Goal: Task Accomplishment & Management: Complete application form

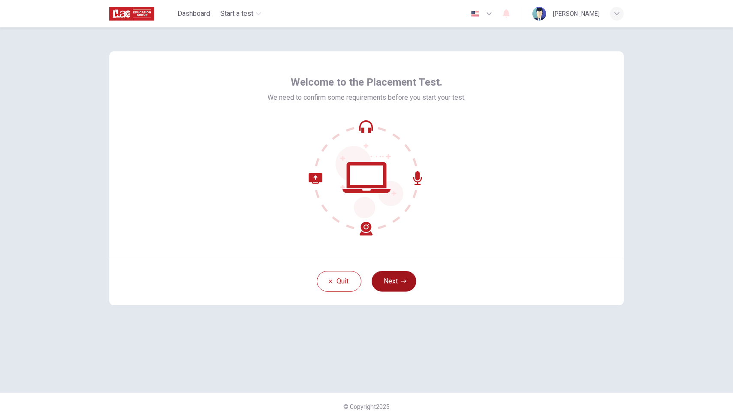
click at [397, 284] on button "Next" at bounding box center [394, 281] width 45 height 21
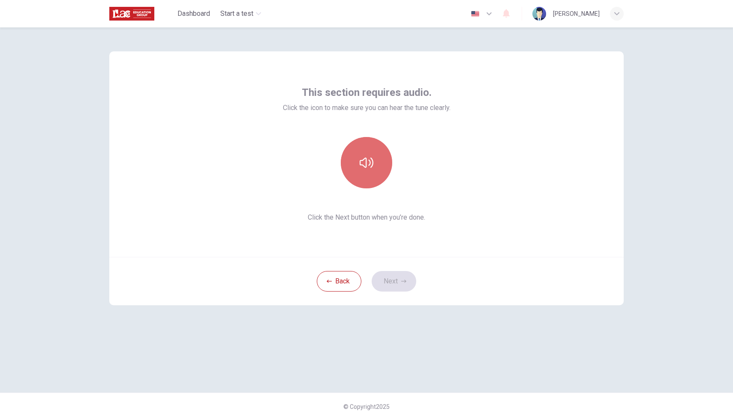
click at [360, 159] on icon "button" at bounding box center [367, 163] width 14 height 14
click at [396, 283] on button "Next" at bounding box center [394, 281] width 45 height 21
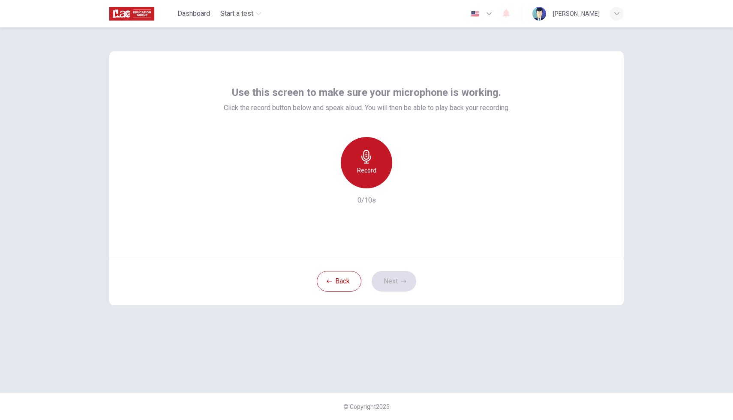
click at [365, 154] on icon "button" at bounding box center [366, 157] width 10 height 14
click at [399, 279] on button "Next" at bounding box center [394, 281] width 45 height 21
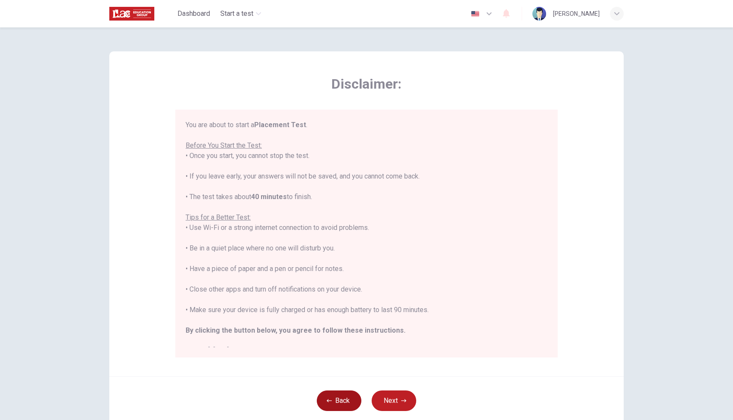
click at [339, 408] on button "Back" at bounding box center [339, 401] width 45 height 21
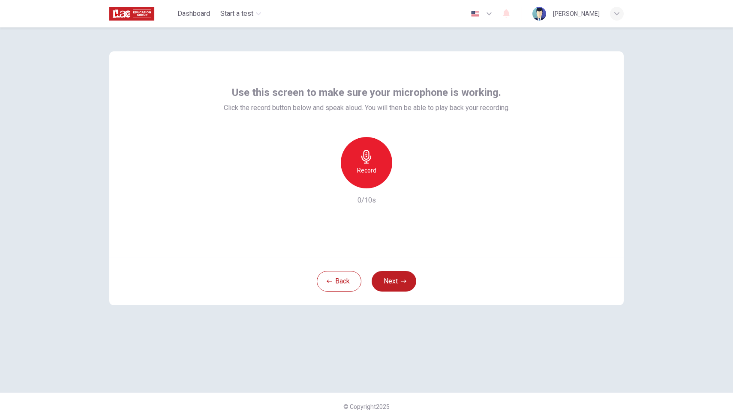
click at [368, 159] on icon "button" at bounding box center [366, 157] width 10 height 14
click at [407, 183] on icon "button" at bounding box center [406, 181] width 9 height 9
click at [400, 276] on button "Next" at bounding box center [394, 281] width 45 height 21
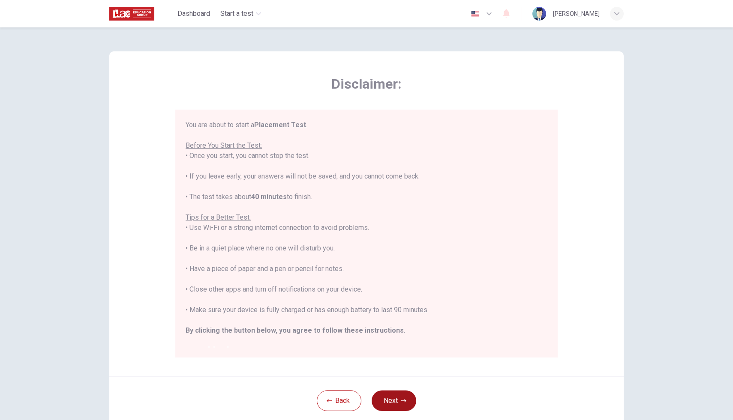
scroll to position [10, 0]
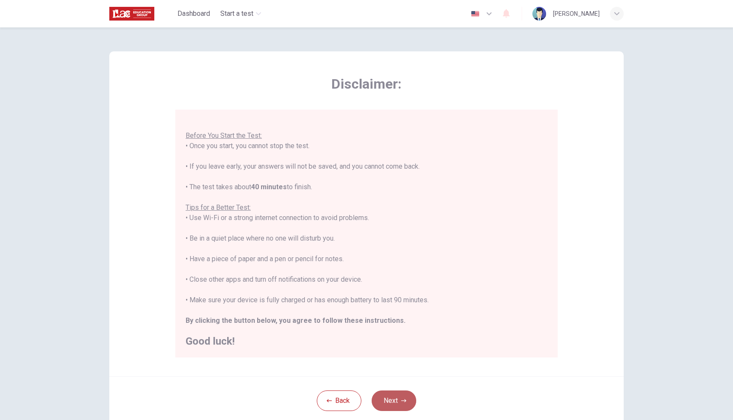
click at [399, 398] on button "Next" at bounding box center [394, 401] width 45 height 21
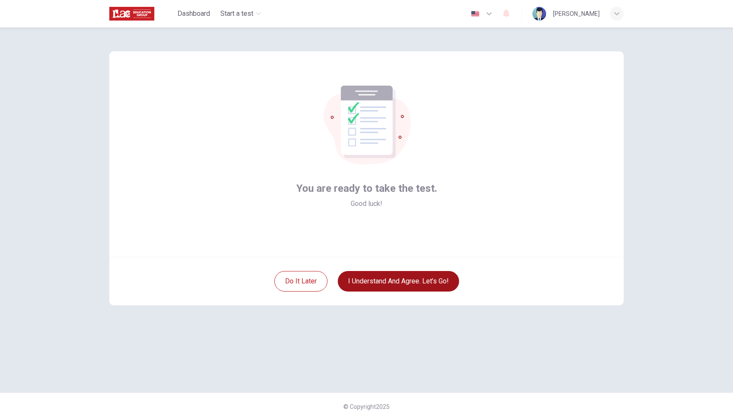
click at [390, 281] on button "I understand and agree. Let’s go!" at bounding box center [398, 281] width 121 height 21
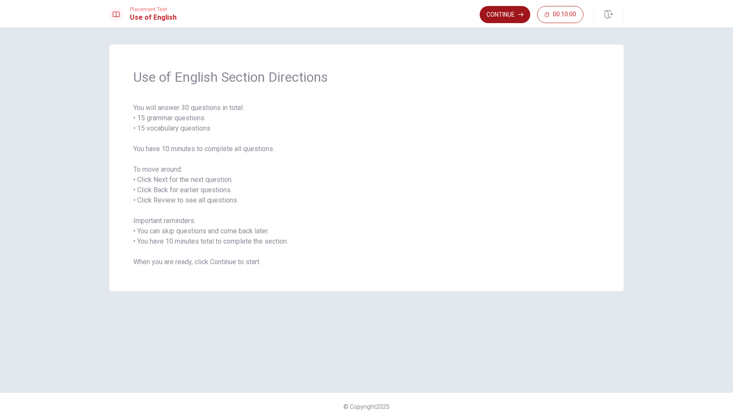
click at [499, 16] on button "Continue" at bounding box center [505, 14] width 51 height 17
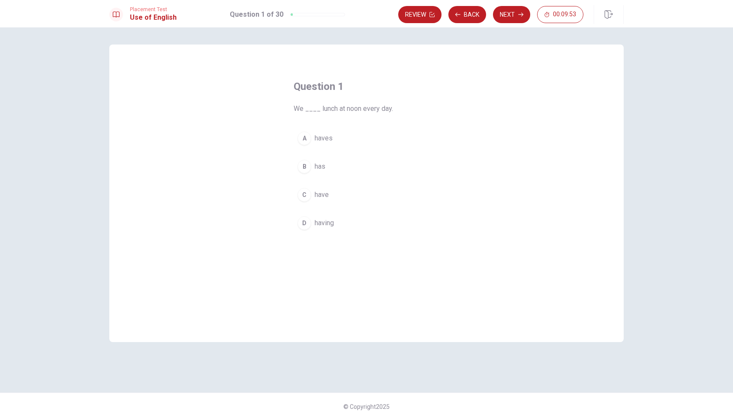
click at [315, 196] on span "have" at bounding box center [322, 195] width 14 height 10
click at [504, 14] on button "Next" at bounding box center [511, 14] width 37 height 17
click at [319, 228] on span "has been" at bounding box center [328, 223] width 27 height 10
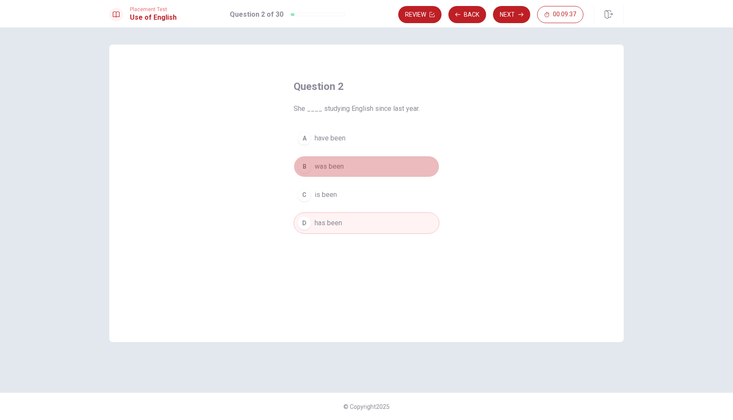
click at [334, 166] on span "was been" at bounding box center [329, 167] width 29 height 10
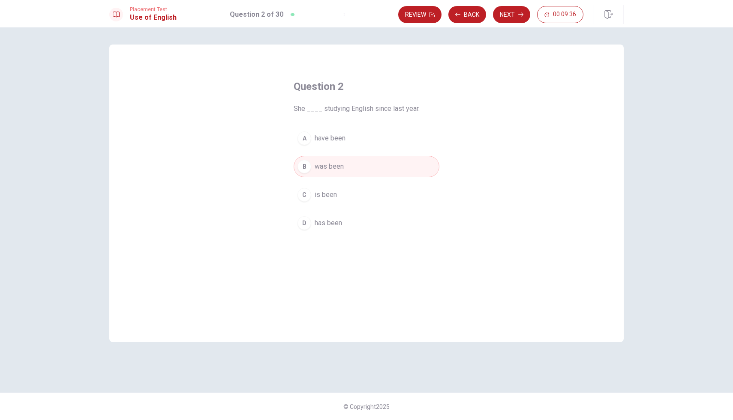
click at [329, 225] on span "has been" at bounding box center [328, 223] width 27 height 10
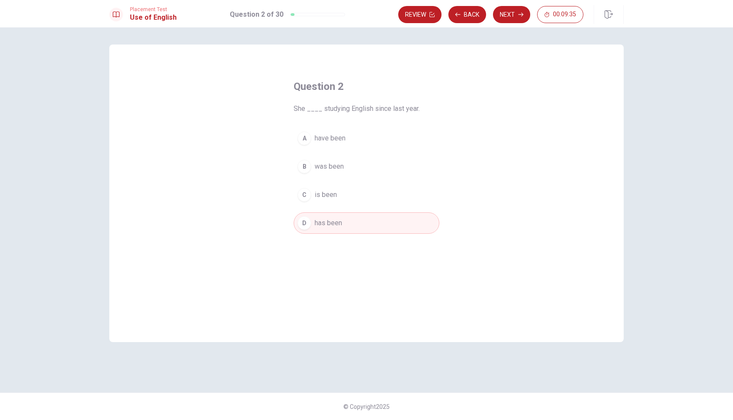
click at [328, 137] on span "have been" at bounding box center [330, 138] width 31 height 10
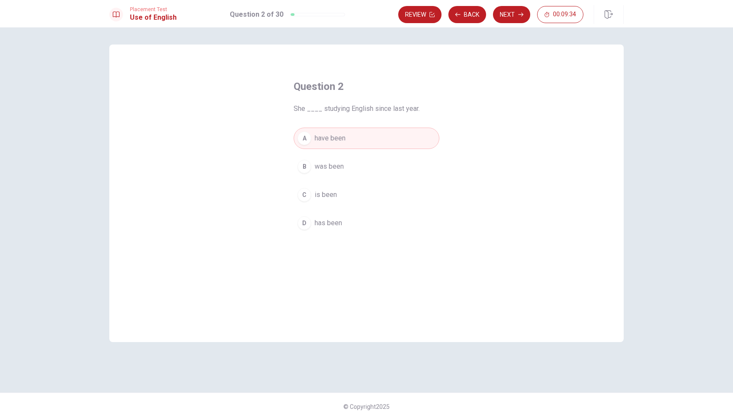
click at [330, 221] on span "has been" at bounding box center [328, 223] width 27 height 10
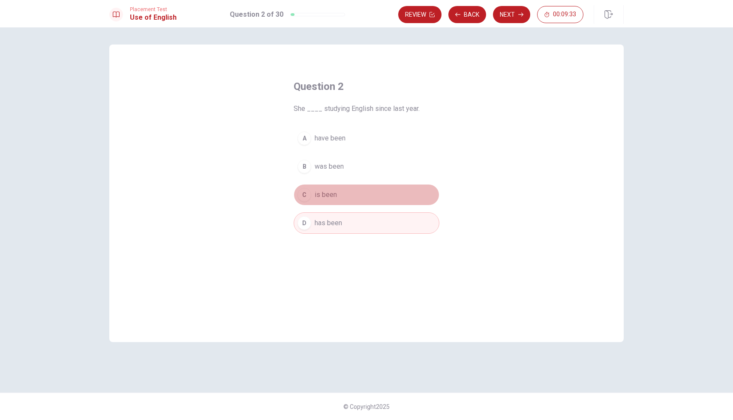
click at [334, 199] on span "is been" at bounding box center [326, 195] width 22 height 10
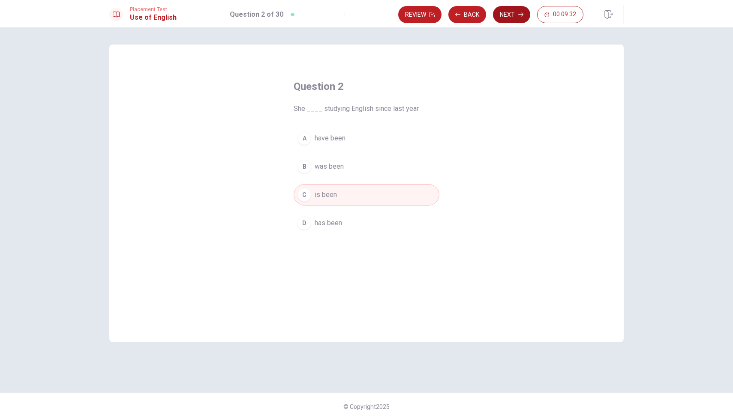
click at [512, 13] on button "Next" at bounding box center [511, 14] width 37 height 17
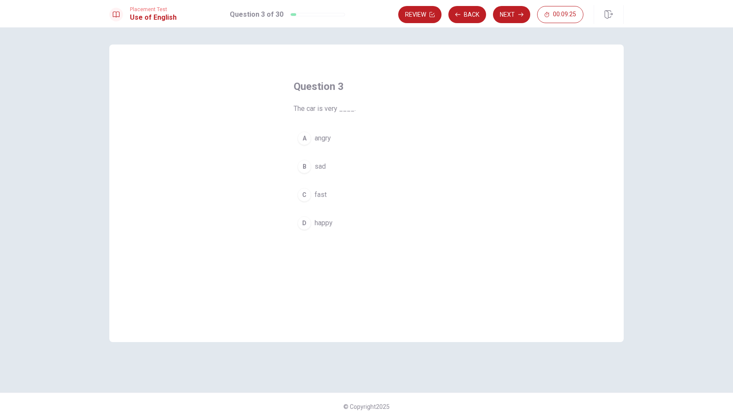
click at [318, 195] on span "fast" at bounding box center [321, 195] width 12 height 10
click at [512, 13] on button "Next" at bounding box center [511, 14] width 37 height 17
click at [319, 201] on button "C eats" at bounding box center [367, 194] width 146 height 21
click at [513, 9] on button "Next" at bounding box center [511, 14] width 37 height 17
click at [324, 167] on span "Have" at bounding box center [322, 167] width 15 height 10
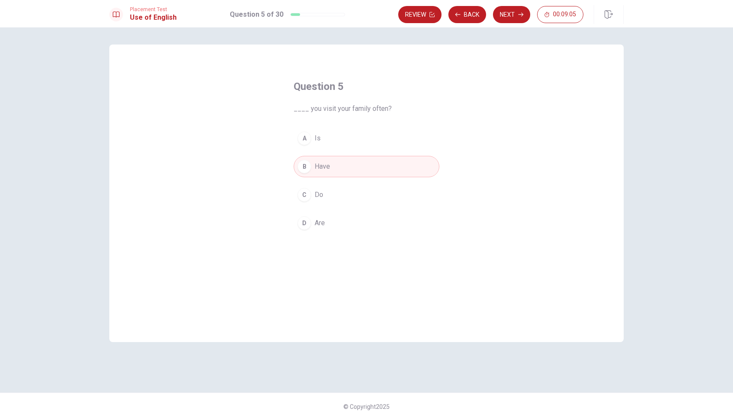
click at [320, 201] on button "C Do" at bounding box center [367, 194] width 146 height 21
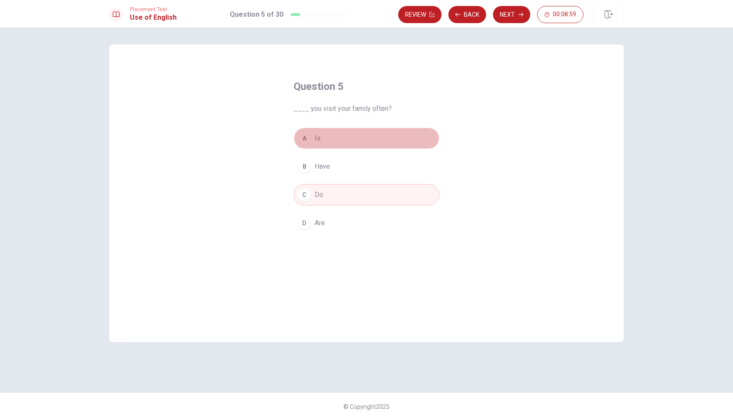
click at [320, 136] on span "Is" at bounding box center [318, 138] width 6 height 10
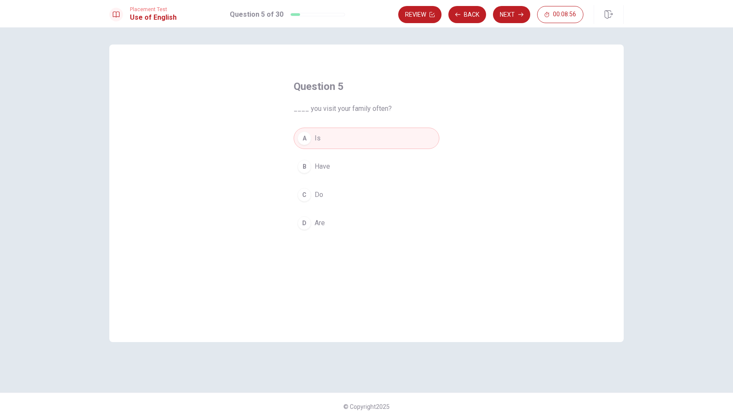
click at [326, 220] on button "D Are" at bounding box center [367, 223] width 146 height 21
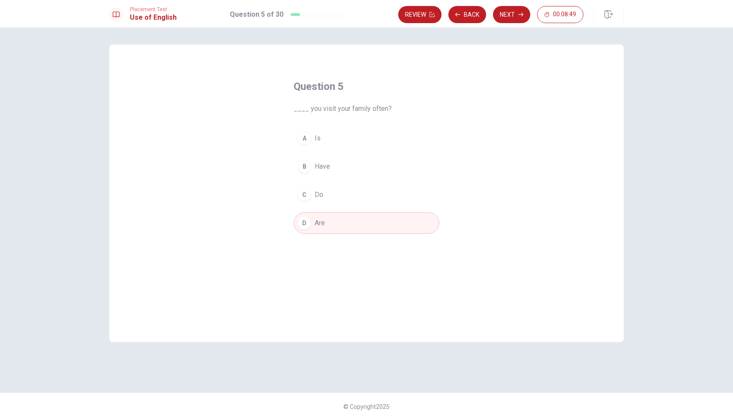
click at [333, 196] on button "C Do" at bounding box center [367, 194] width 146 height 21
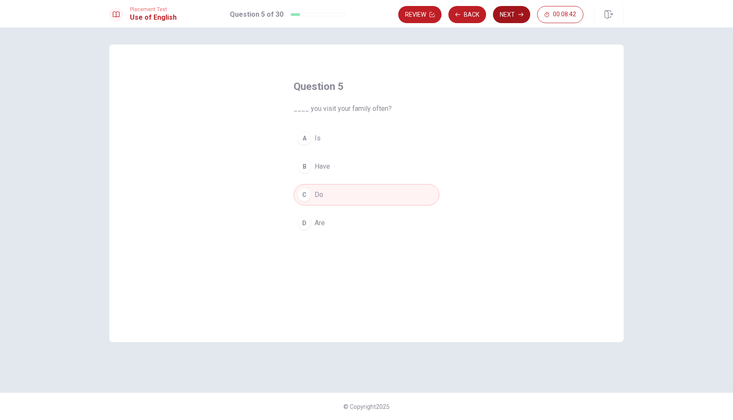
click at [513, 15] on button "Next" at bounding box center [511, 14] width 37 height 17
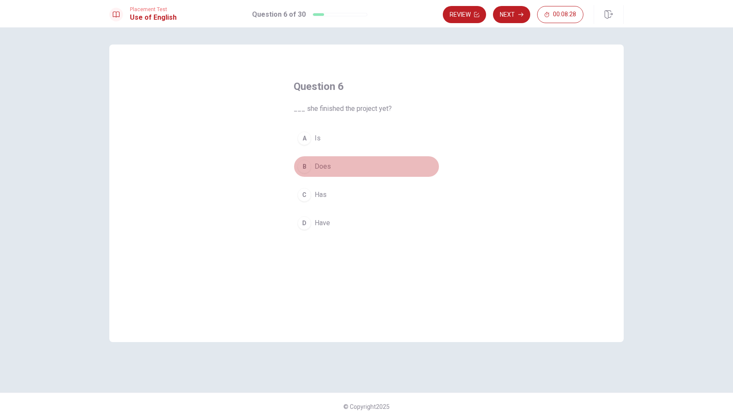
click at [309, 164] on div "B" at bounding box center [304, 167] width 14 height 14
click at [317, 195] on span "Has" at bounding box center [321, 195] width 12 height 10
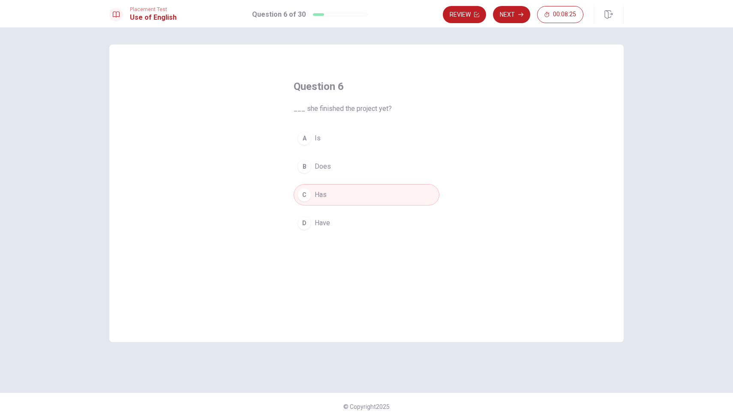
click at [320, 217] on button "D Have" at bounding box center [367, 223] width 146 height 21
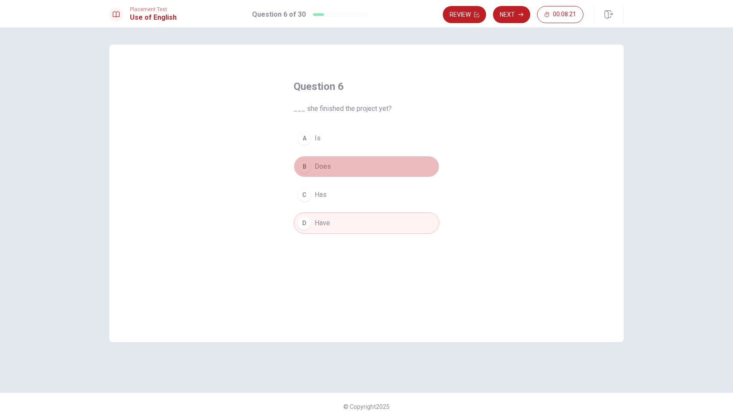
click at [318, 168] on span "Does" at bounding box center [323, 167] width 16 height 10
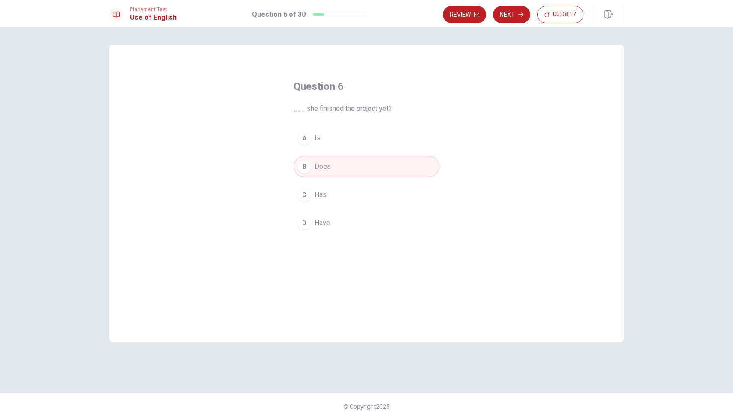
click at [319, 192] on span "Has" at bounding box center [321, 195] width 12 height 10
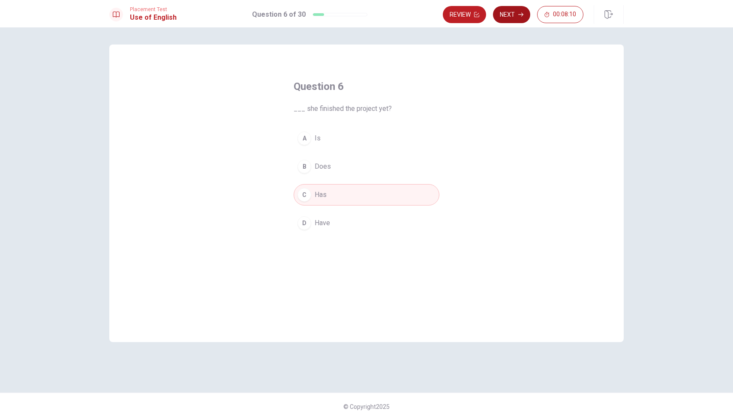
click at [511, 15] on button "Next" at bounding box center [511, 14] width 37 height 17
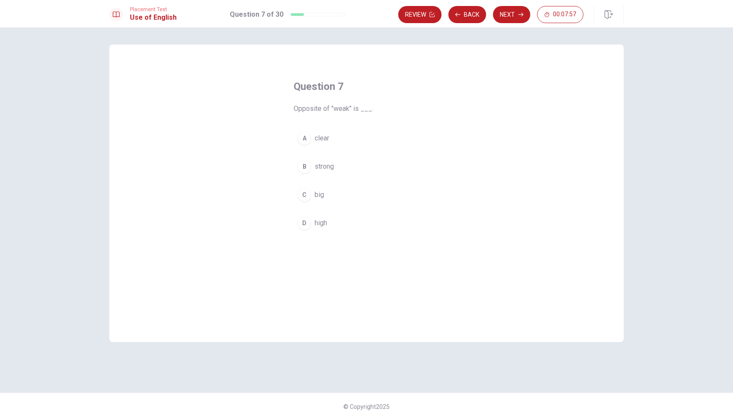
click at [482, 156] on div "Question 7 Opposite of "weak" is ___. A clear B strong C big D high" at bounding box center [366, 194] width 514 height 298
drag, startPoint x: 288, startPoint y: 108, endPoint x: 351, endPoint y: 111, distance: 63.5
click at [352, 111] on div "Question 7 Opposite of "weak" is ___. A clear B strong C big D high" at bounding box center [366, 157] width 180 height 182
drag, startPoint x: 336, startPoint y: 111, endPoint x: 354, endPoint y: 111, distance: 18.9
click at [354, 111] on span "Opposite of "weak" is ___." at bounding box center [367, 109] width 146 height 10
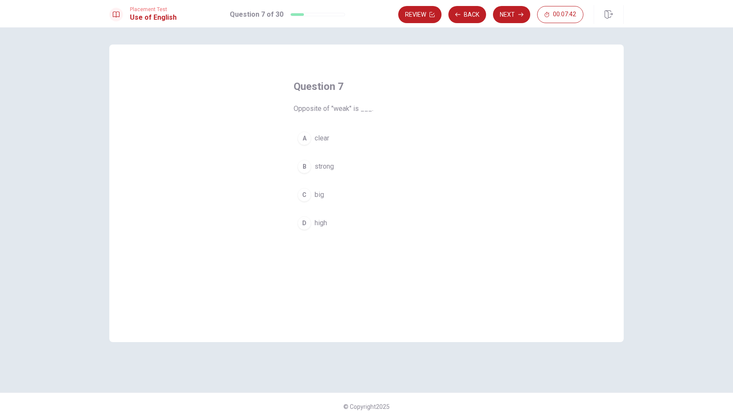
click at [319, 162] on span "strong" at bounding box center [324, 167] width 19 height 10
click at [507, 13] on button "Next" at bounding box center [511, 14] width 37 height 17
click at [333, 166] on button "B flower" at bounding box center [367, 166] width 146 height 21
click at [510, 12] on button "Next" at bounding box center [511, 14] width 37 height 17
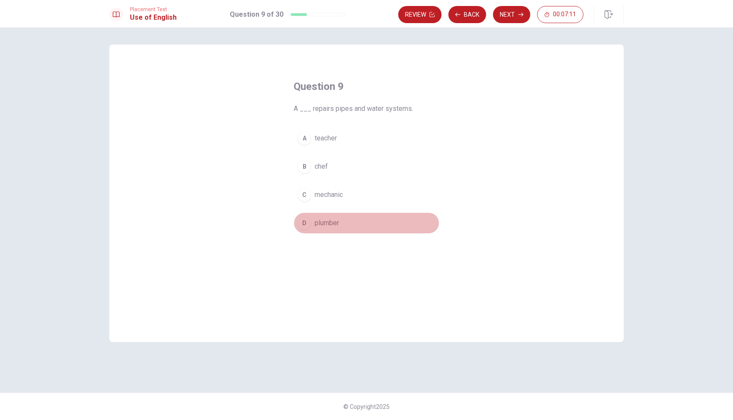
click at [326, 222] on span "plumber" at bounding box center [327, 223] width 24 height 10
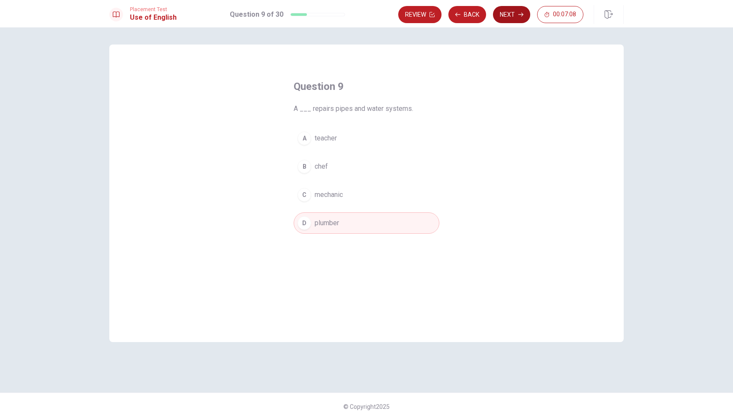
click at [512, 13] on button "Next" at bounding box center [511, 14] width 37 height 17
click at [318, 198] on span "went" at bounding box center [322, 195] width 15 height 10
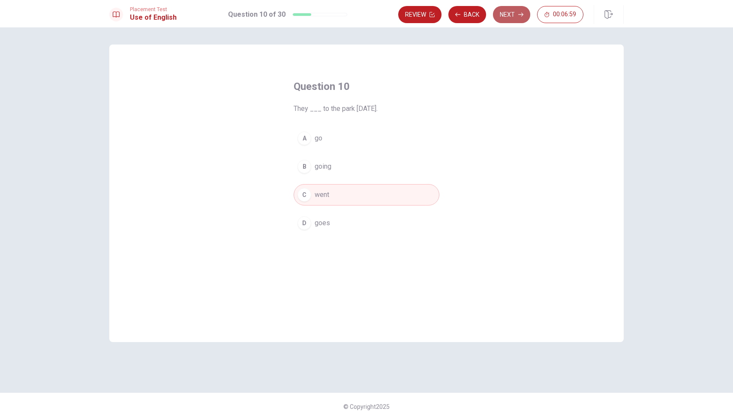
click at [505, 13] on button "Next" at bounding box center [511, 14] width 37 height 17
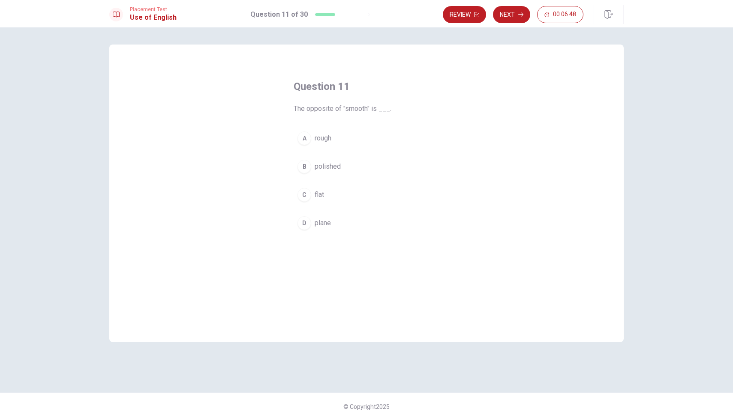
click at [323, 136] on span "rough" at bounding box center [323, 138] width 17 height 10
click at [498, 15] on button "Next" at bounding box center [511, 14] width 37 height 17
click at [348, 194] on span "to reach a place" at bounding box center [338, 195] width 47 height 10
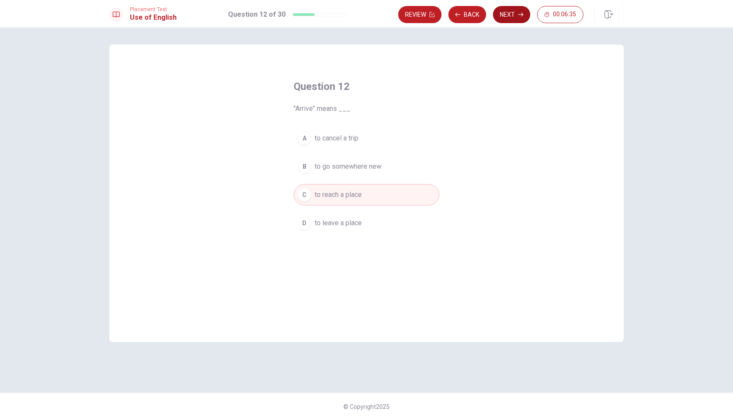
click at [509, 12] on button "Next" at bounding box center [511, 14] width 37 height 17
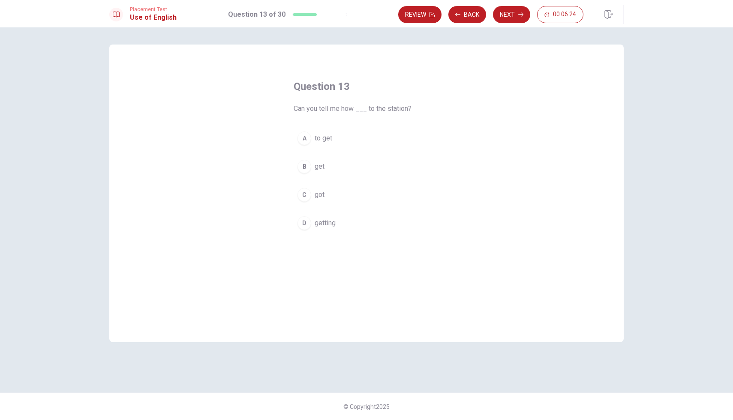
click at [318, 140] on span "to get" at bounding box center [324, 138] width 18 height 10
click at [501, 15] on button "Next" at bounding box center [511, 14] width 37 height 17
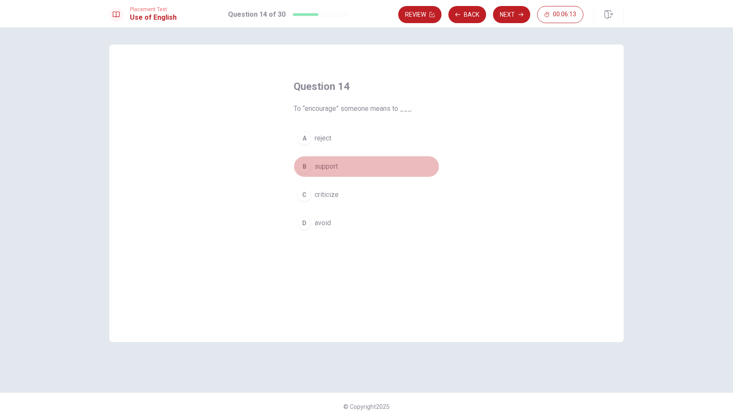
click at [324, 167] on span "support" at bounding box center [326, 167] width 23 height 10
click at [514, 5] on div "Placement Test Use of English Question 14 of 30 Review Back Next 00:06:12" at bounding box center [366, 13] width 733 height 27
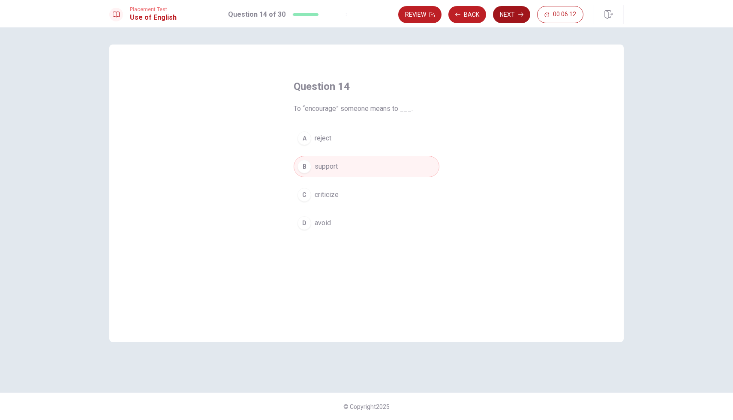
click at [509, 12] on button "Next" at bounding box center [511, 14] width 37 height 17
click at [316, 138] on span "Deny" at bounding box center [322, 138] width 15 height 10
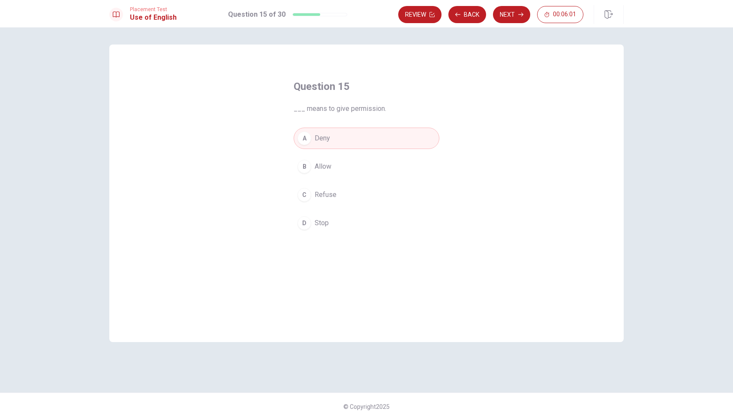
click at [324, 167] on span "Allow" at bounding box center [323, 167] width 17 height 10
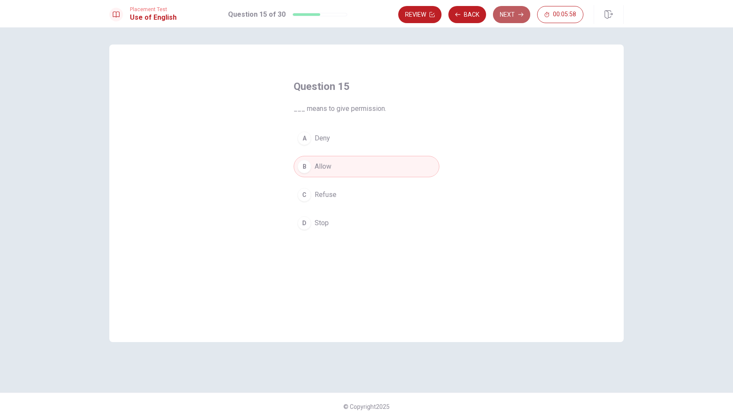
click at [507, 12] on button "Next" at bounding box center [511, 14] width 37 height 17
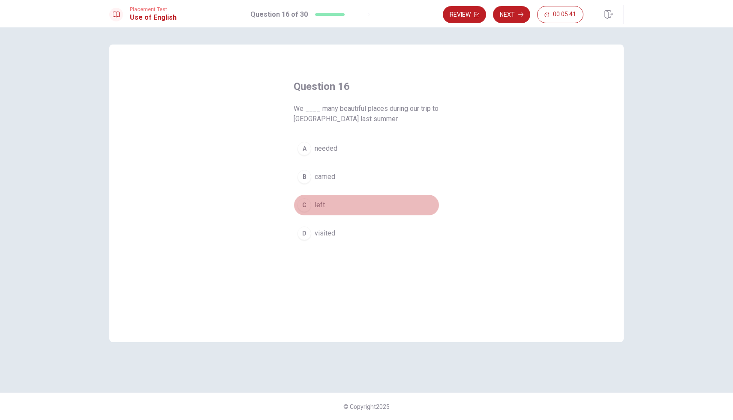
click at [313, 207] on button "C left" at bounding box center [367, 205] width 146 height 21
click at [324, 233] on span "visited" at bounding box center [325, 233] width 21 height 10
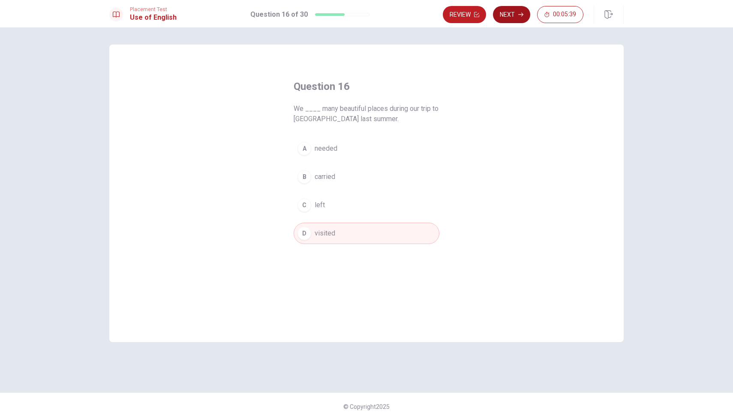
click at [512, 15] on button "Next" at bounding box center [511, 14] width 37 height 17
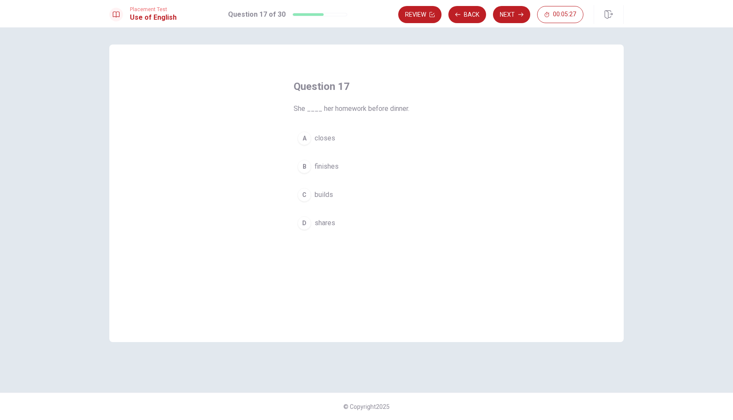
click at [323, 169] on span "finishes" at bounding box center [327, 167] width 24 height 10
click at [514, 14] on button "Next" at bounding box center [511, 14] width 37 height 17
click at [311, 222] on div "D" at bounding box center [304, 223] width 14 height 14
click at [509, 14] on button "Next" at bounding box center [511, 14] width 37 height 17
click at [320, 193] on span "won’t" at bounding box center [322, 195] width 15 height 10
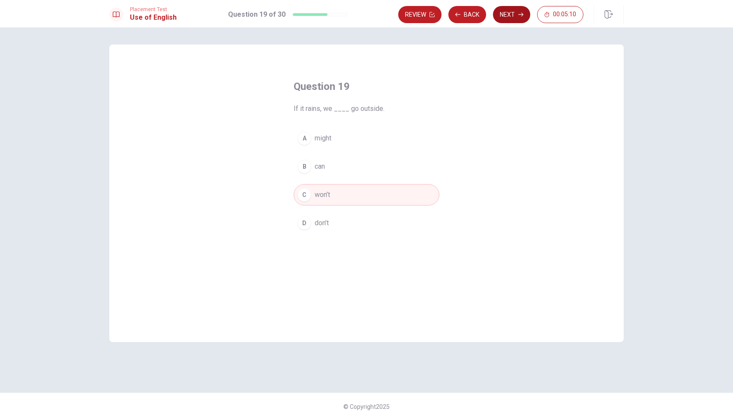
click at [514, 11] on button "Next" at bounding box center [511, 14] width 37 height 17
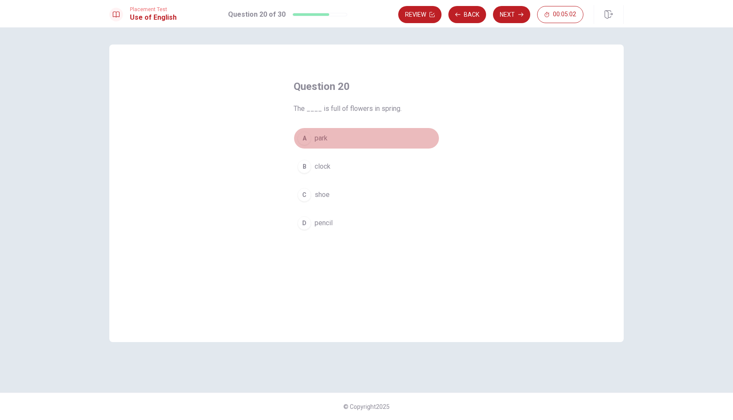
click at [363, 138] on button "A park" at bounding box center [367, 138] width 146 height 21
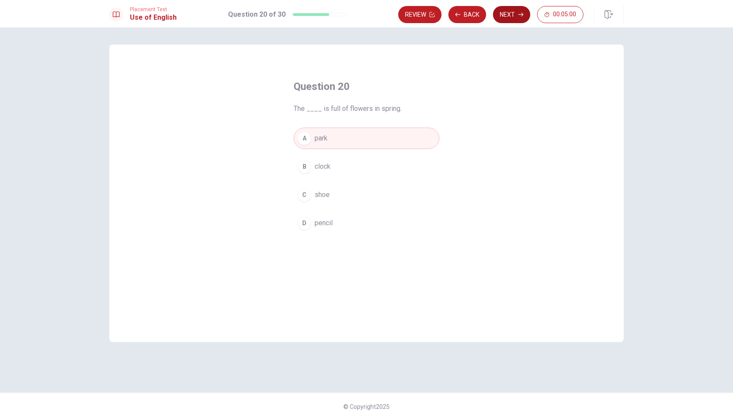
click at [509, 12] on button "Next" at bounding box center [511, 14] width 37 height 17
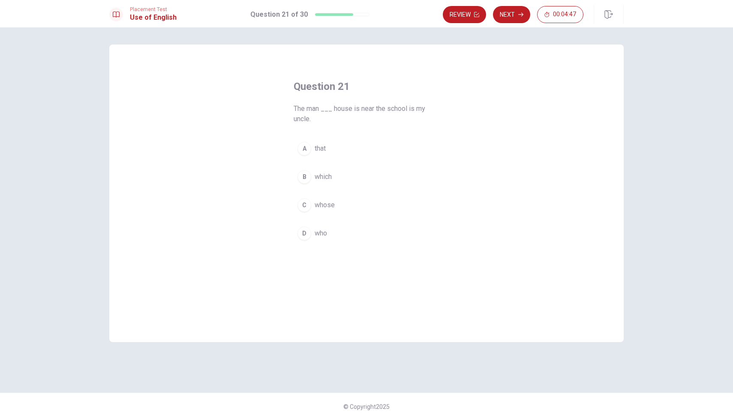
click at [315, 232] on span "who" at bounding box center [321, 233] width 12 height 10
click at [322, 209] on span "whose" at bounding box center [325, 205] width 20 height 10
click at [507, 14] on button "Next" at bounding box center [511, 14] width 37 height 17
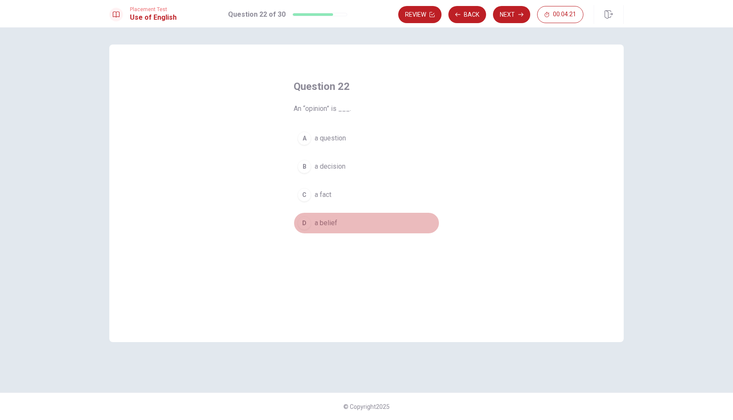
click at [330, 220] on span "a belief" at bounding box center [326, 223] width 23 height 10
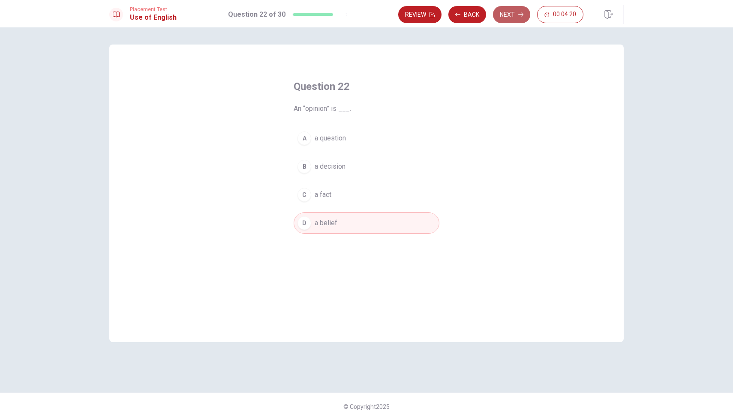
click at [510, 10] on button "Next" at bounding box center [511, 14] width 37 height 17
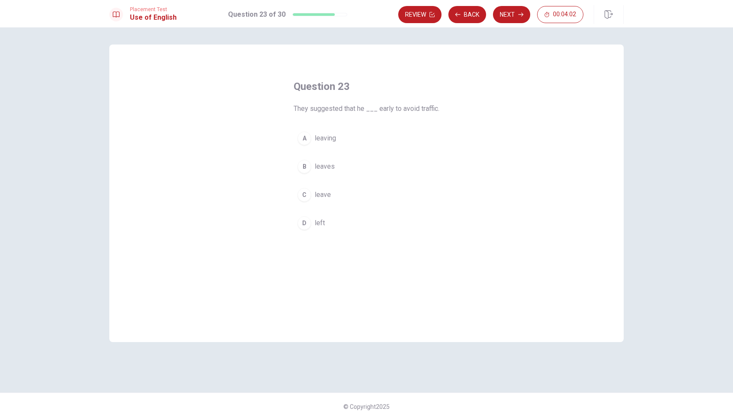
click at [318, 188] on button "C leave" at bounding box center [367, 194] width 146 height 21
click at [327, 166] on span "leaves" at bounding box center [325, 167] width 20 height 10
click at [503, 20] on button "Next" at bounding box center [511, 14] width 37 height 17
click at [362, 138] on span "decision between options" at bounding box center [354, 138] width 78 height 10
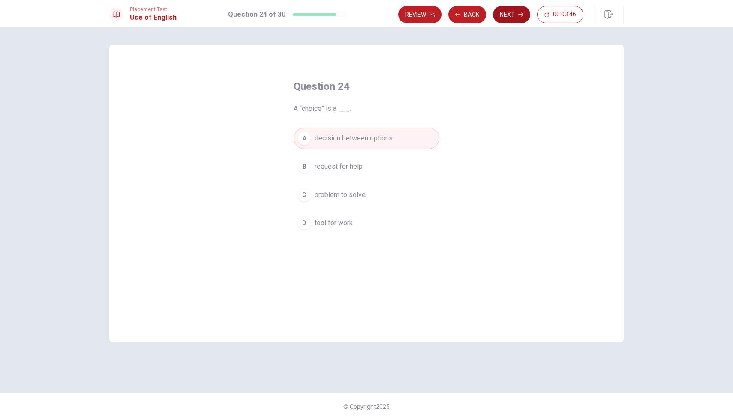
click at [506, 15] on button "Next" at bounding box center [511, 14] width 37 height 17
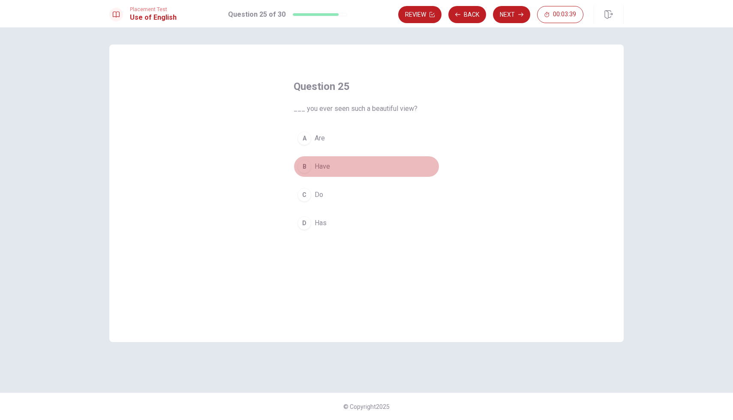
click at [317, 168] on span "Have" at bounding box center [322, 167] width 15 height 10
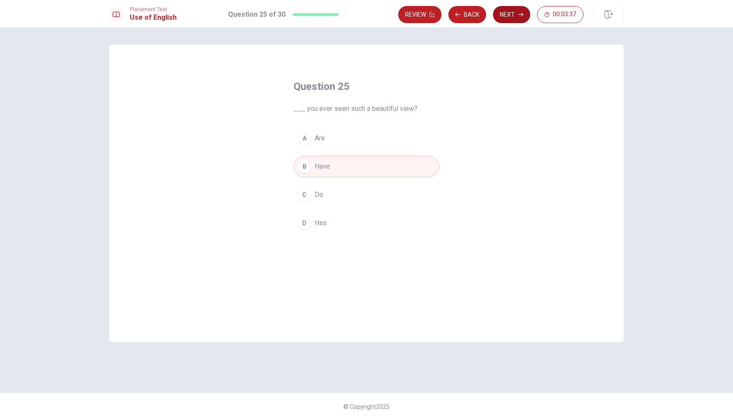
click at [508, 21] on button "Next" at bounding box center [511, 14] width 37 height 17
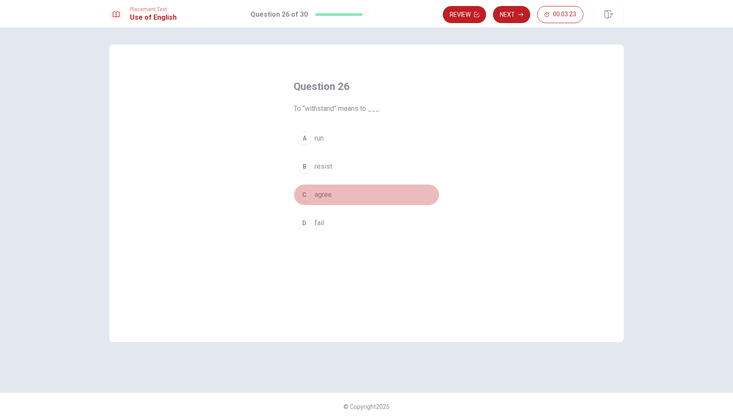
click at [327, 199] on span "agree" at bounding box center [323, 195] width 17 height 10
click at [510, 15] on button "Next" at bounding box center [511, 14] width 37 height 17
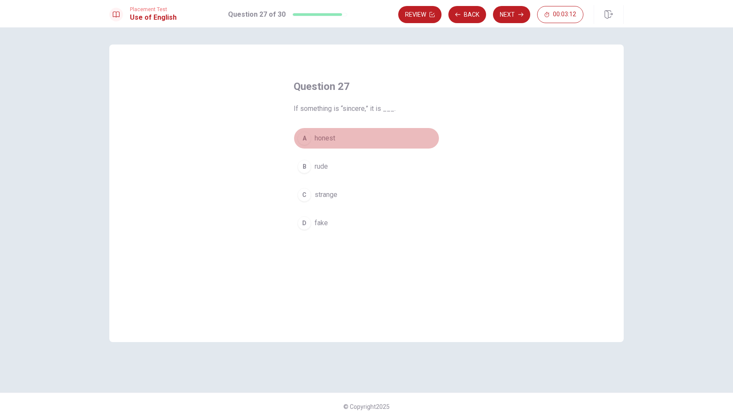
click at [323, 137] on span "honest" at bounding box center [325, 138] width 21 height 10
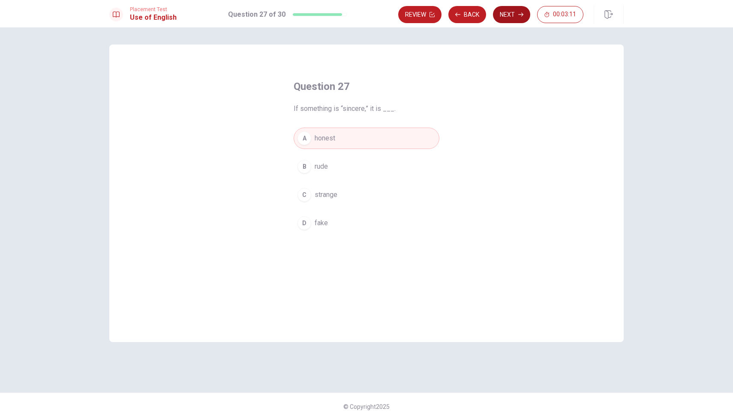
click at [507, 21] on button "Next" at bounding box center [511, 14] width 37 height 17
click at [328, 221] on span "am knowing" at bounding box center [333, 223] width 36 height 10
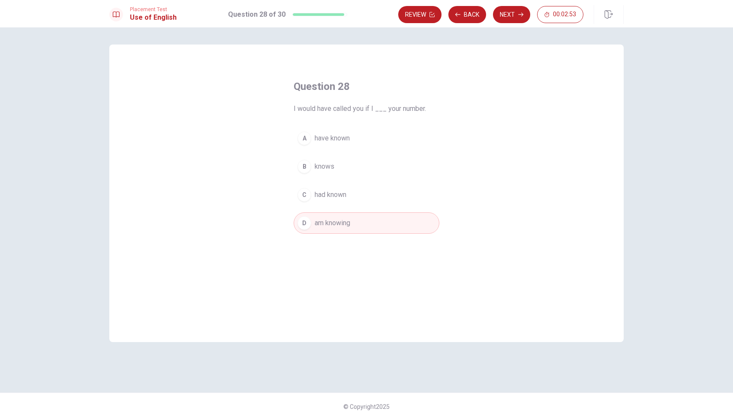
click at [333, 131] on button "A have known" at bounding box center [367, 138] width 146 height 21
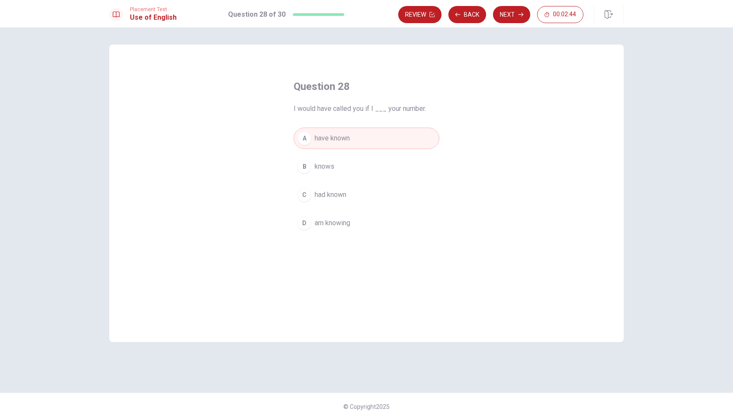
click at [334, 192] on span "had known" at bounding box center [331, 195] width 32 height 10
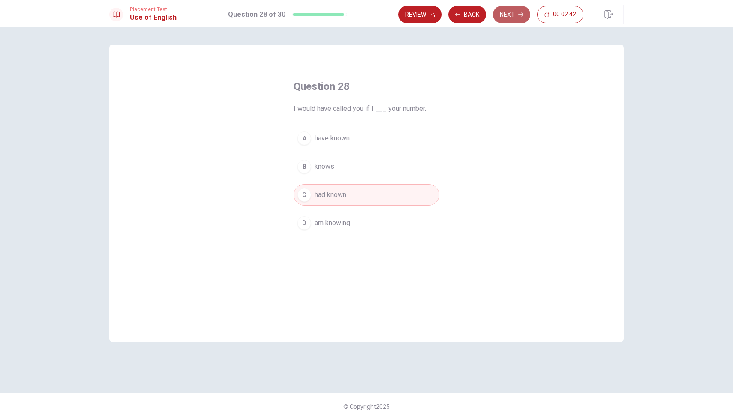
click at [511, 14] on button "Next" at bounding box center [511, 14] width 37 height 17
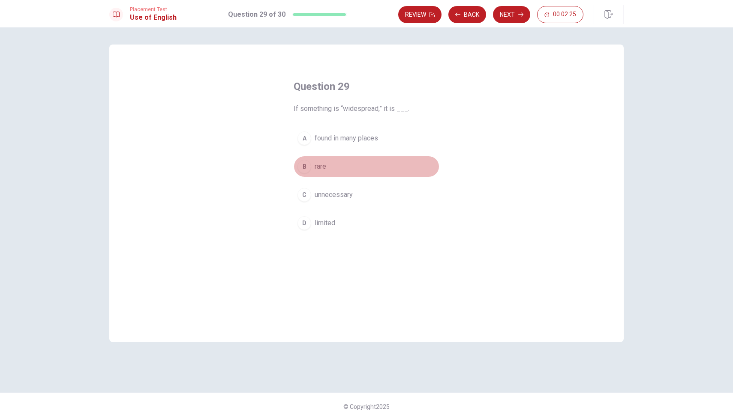
click at [314, 166] on button "B rare" at bounding box center [367, 166] width 146 height 21
click at [378, 140] on span "found in many places" at bounding box center [346, 138] width 63 height 10
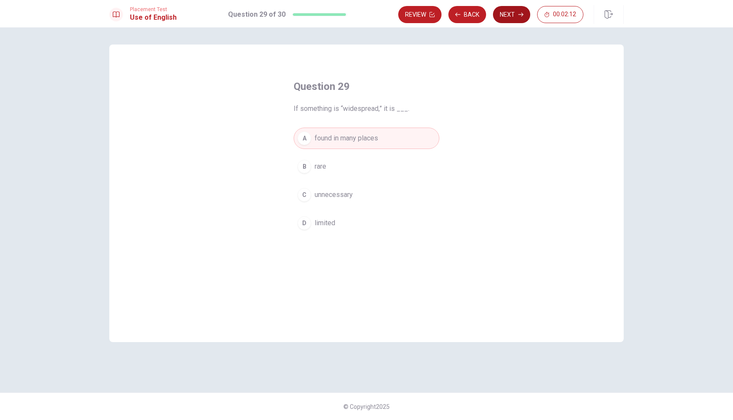
click at [507, 17] on button "Next" at bounding box center [511, 14] width 37 height 17
click at [322, 137] on span "assign" at bounding box center [325, 138] width 20 height 10
click at [509, 17] on button "Next" at bounding box center [511, 14] width 37 height 17
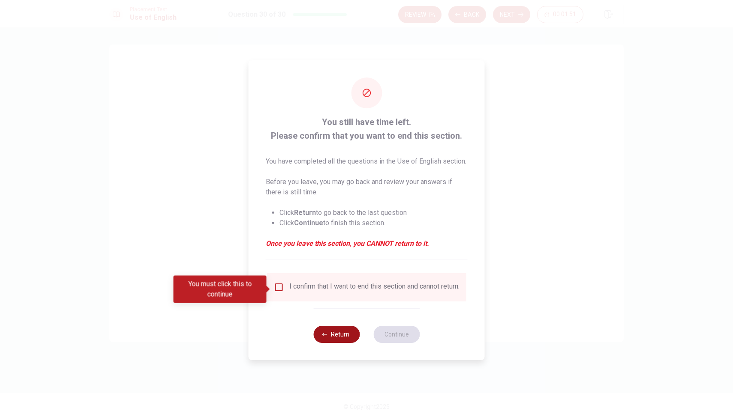
click at [331, 339] on button "Return" at bounding box center [336, 334] width 46 height 17
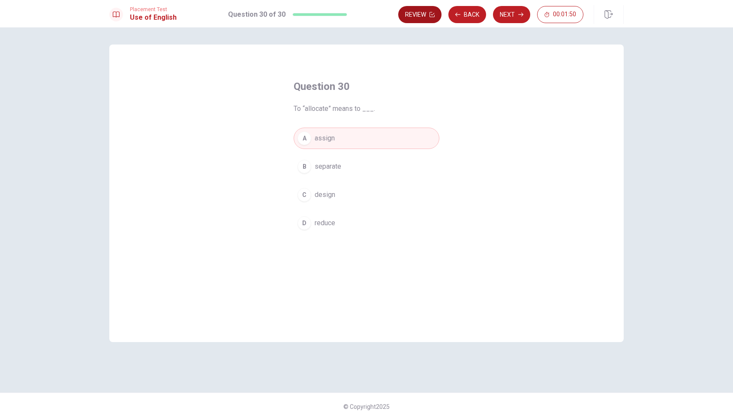
click at [421, 17] on button "Review" at bounding box center [419, 14] width 43 height 17
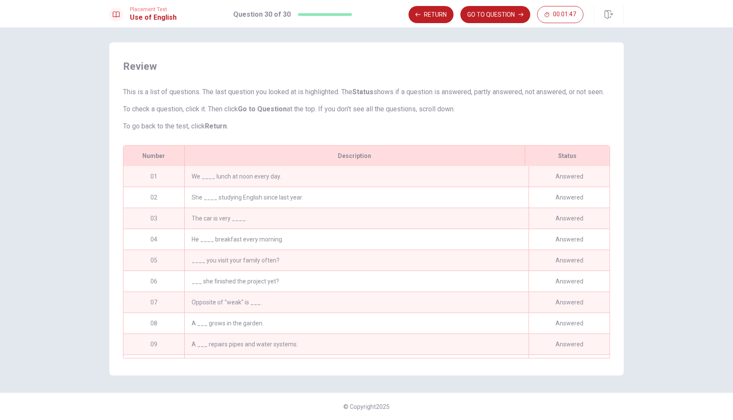
click at [235, 174] on div "We ____ lunch at noon every day." at bounding box center [356, 176] width 344 height 21
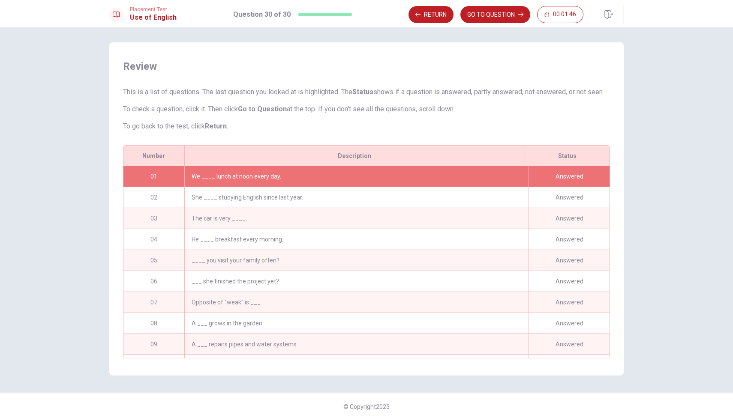
click at [235, 174] on div "We ____ lunch at noon every day." at bounding box center [356, 176] width 344 height 21
click at [248, 175] on div "We ____ lunch at noon every day." at bounding box center [356, 176] width 344 height 21
click at [477, 104] on p "To check a question, click it. Then click Go to Question at the top. If you don…" at bounding box center [366, 109] width 487 height 10
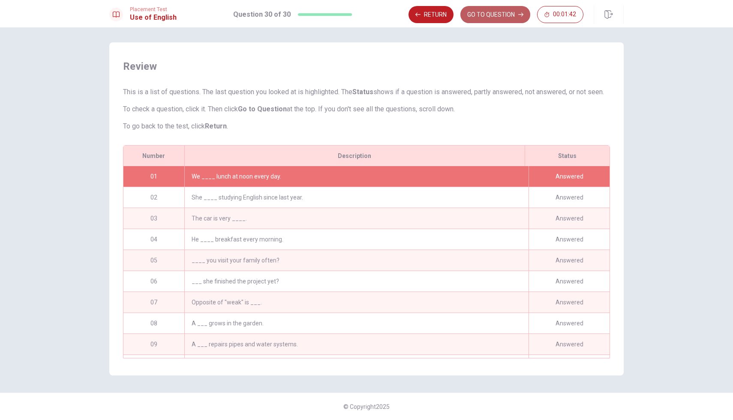
click at [493, 15] on button "GO TO QUESTION" at bounding box center [495, 14] width 70 height 17
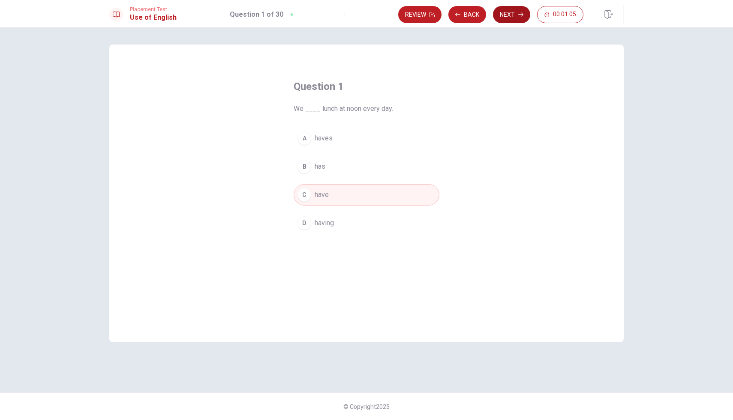
click at [506, 17] on button "Next" at bounding box center [511, 14] width 37 height 17
click at [509, 16] on button "Next" at bounding box center [511, 14] width 37 height 17
click at [514, 14] on button "Next" at bounding box center [511, 14] width 37 height 17
click at [505, 16] on button "Next" at bounding box center [511, 14] width 37 height 17
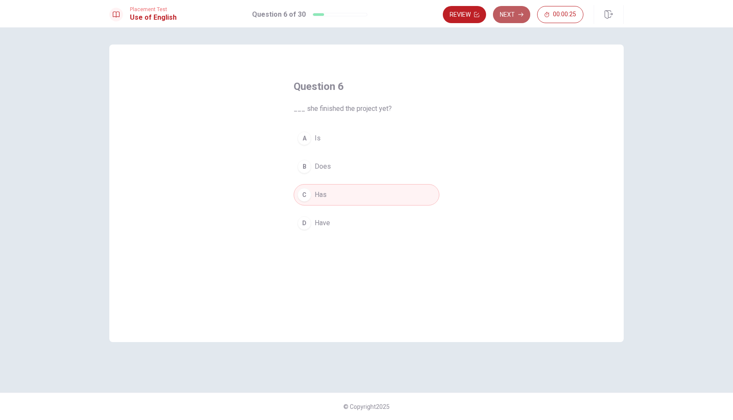
click at [505, 16] on button "Next" at bounding box center [511, 14] width 37 height 17
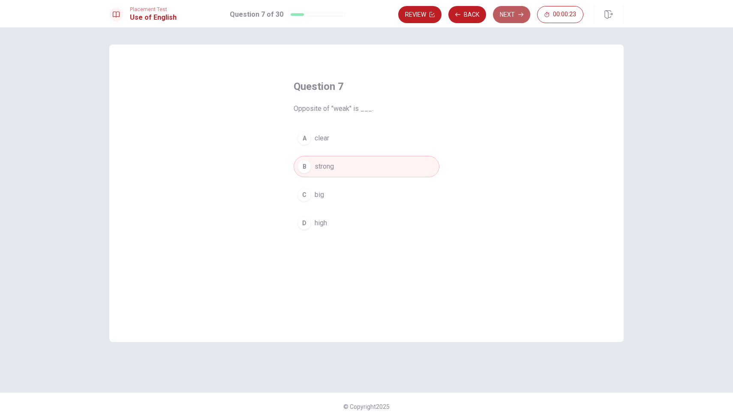
click at [505, 16] on button "Next" at bounding box center [511, 14] width 37 height 17
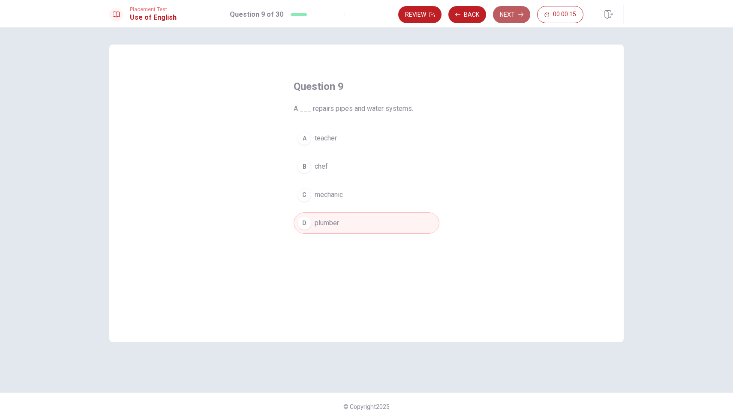
click at [505, 16] on button "Next" at bounding box center [511, 14] width 37 height 17
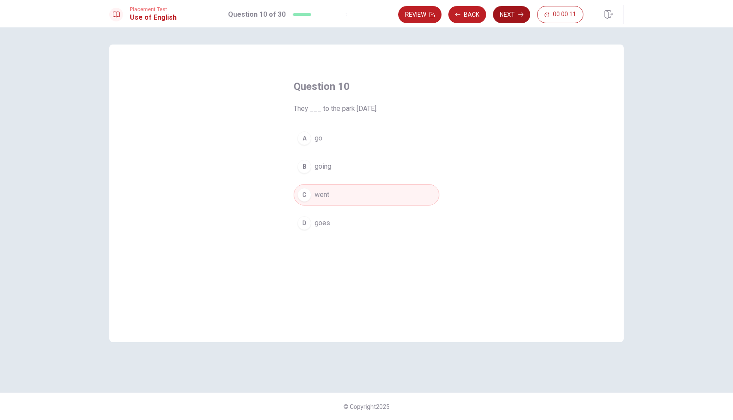
click at [505, 16] on button "Next" at bounding box center [511, 14] width 37 height 17
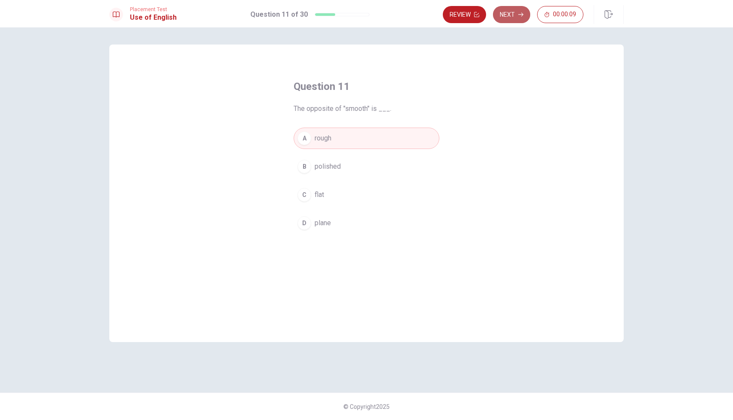
click at [505, 16] on button "Next" at bounding box center [511, 14] width 37 height 17
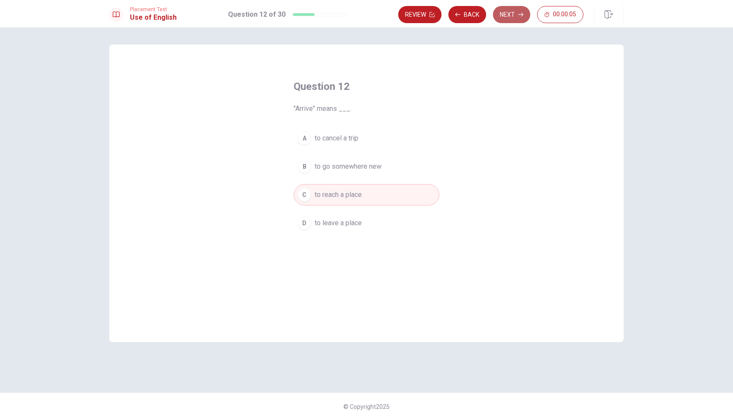
click at [505, 16] on button "Next" at bounding box center [511, 14] width 37 height 17
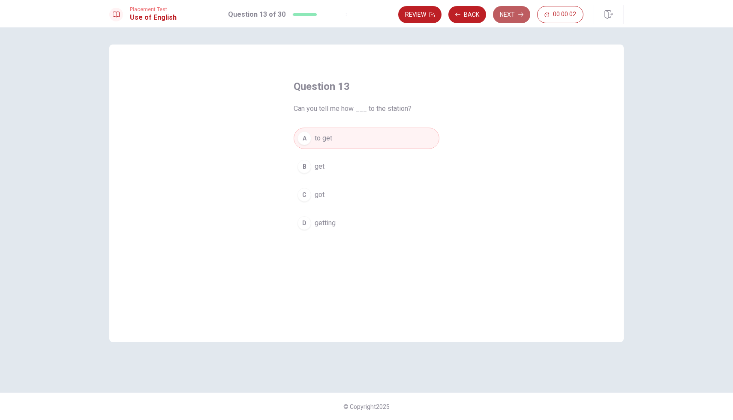
click at [505, 16] on button "Next" at bounding box center [511, 14] width 37 height 17
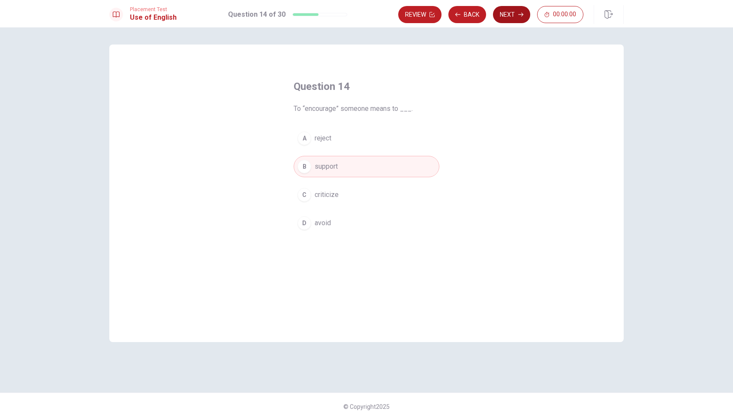
click at [505, 16] on button "Next" at bounding box center [511, 14] width 37 height 17
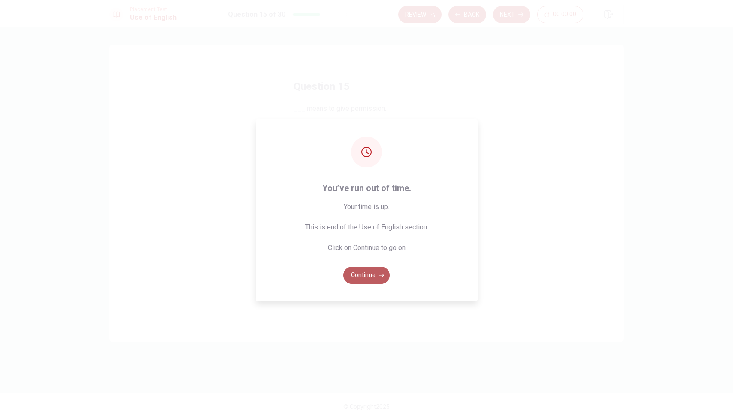
click at [365, 270] on button "Continue" at bounding box center [366, 275] width 46 height 17
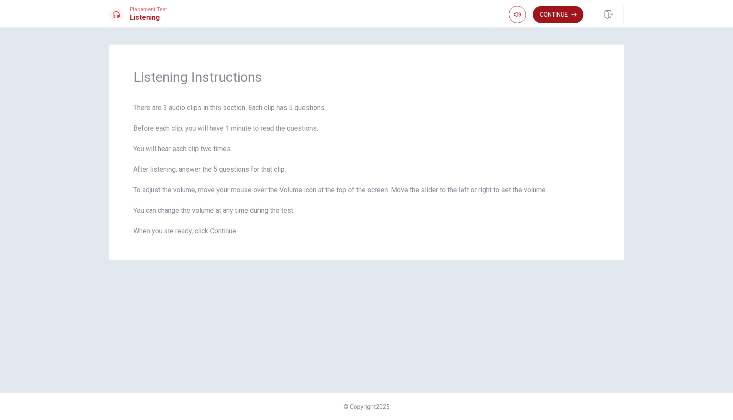
click at [561, 15] on button "Continue" at bounding box center [558, 14] width 51 height 17
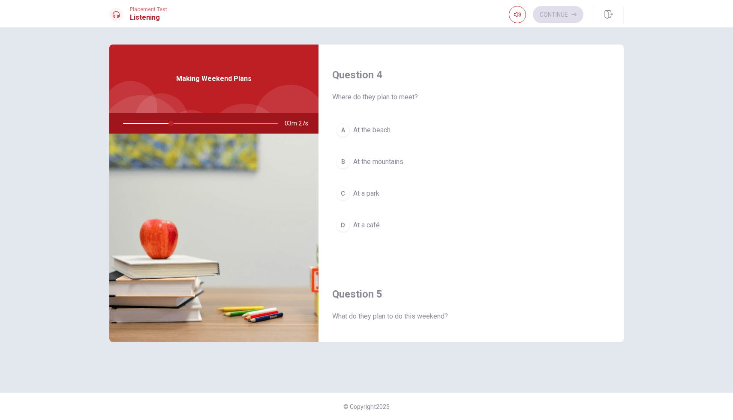
scroll to position [799, 0]
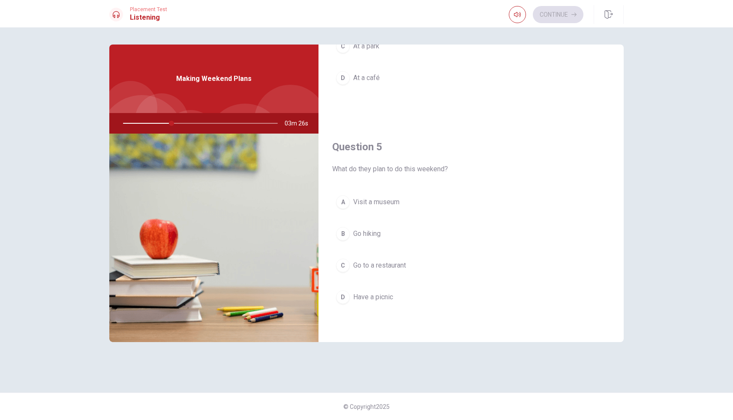
click at [381, 299] on span "Have a picnic" at bounding box center [373, 297] width 40 height 10
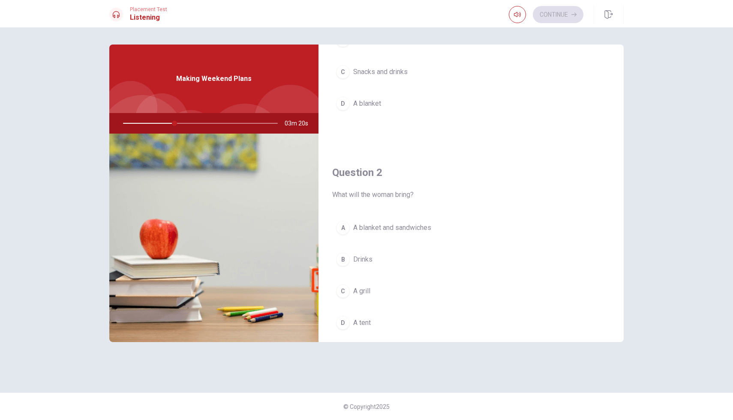
scroll to position [0, 0]
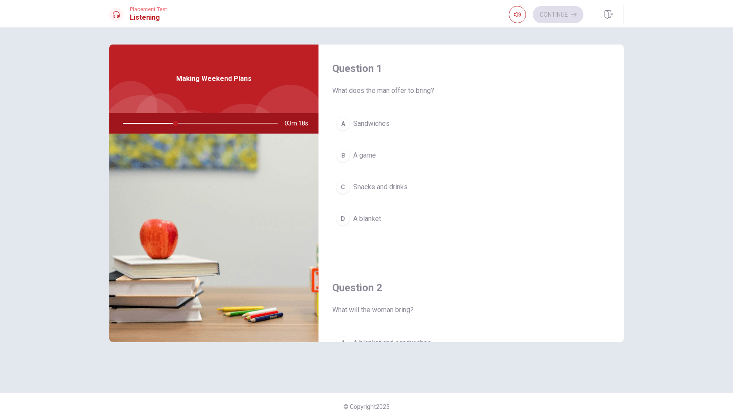
click at [399, 190] on span "Snacks and drinks" at bounding box center [380, 187] width 54 height 10
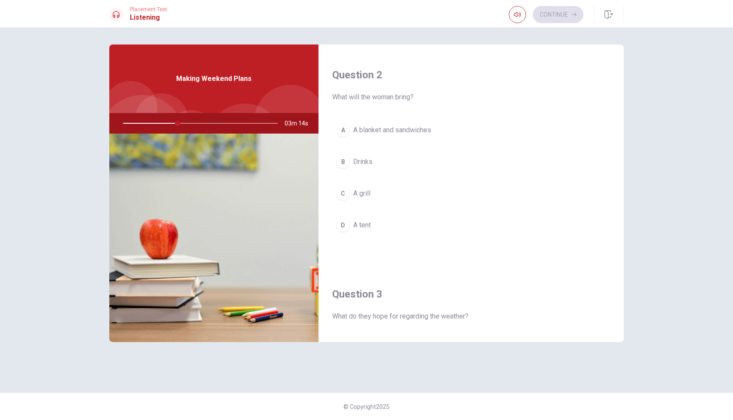
scroll to position [217, 0]
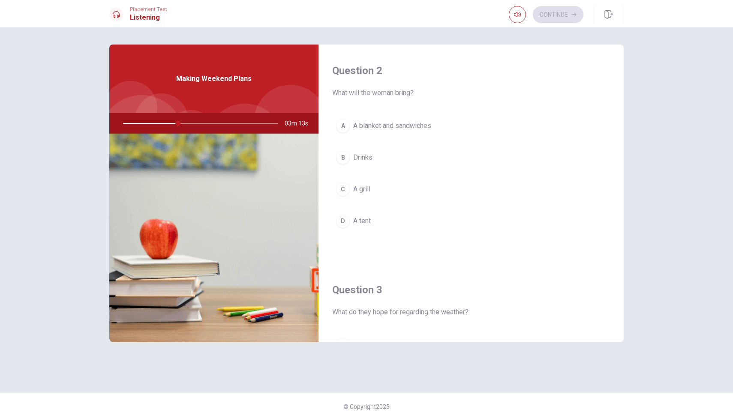
click at [417, 122] on span "A blanket and sandwiches" at bounding box center [392, 126] width 78 height 10
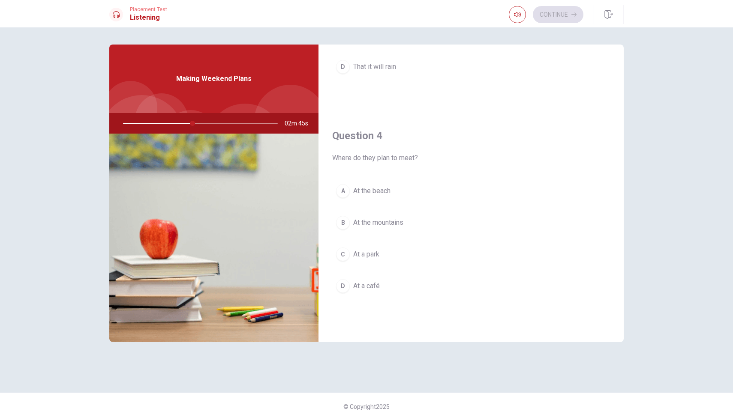
scroll to position [596, 0]
click at [381, 249] on button "C At a park" at bounding box center [471, 249] width 278 height 21
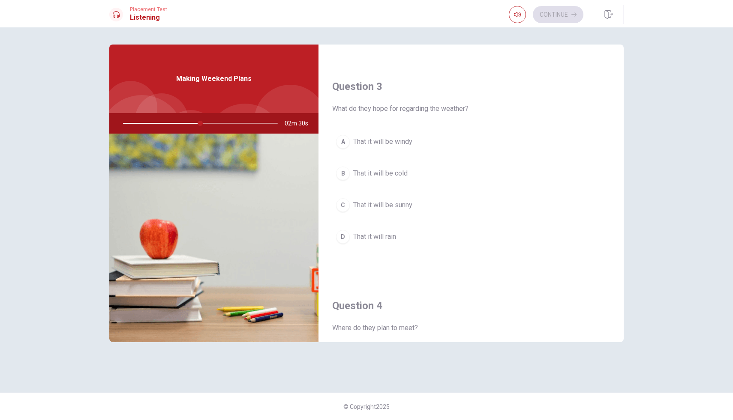
scroll to position [418, 0]
click at [402, 146] on span "That it will be windy" at bounding box center [382, 145] width 59 height 10
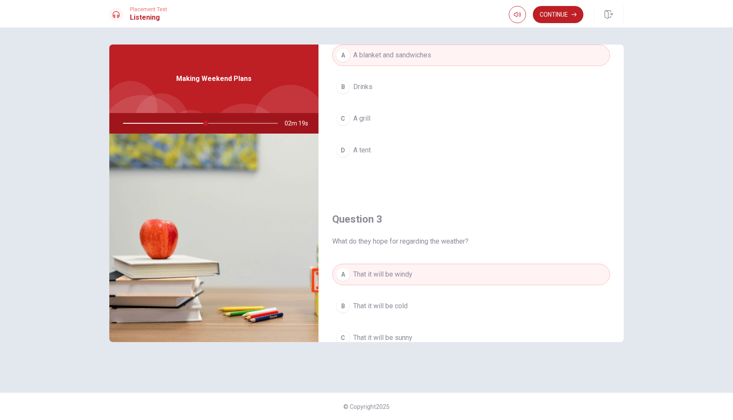
scroll to position [0, 0]
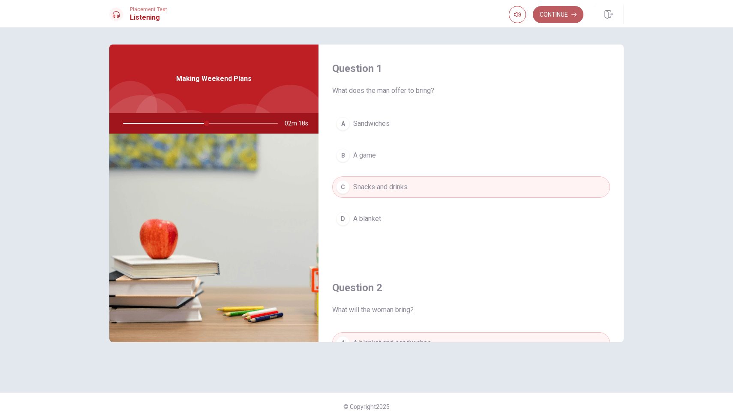
click at [559, 15] on button "Continue" at bounding box center [558, 14] width 51 height 17
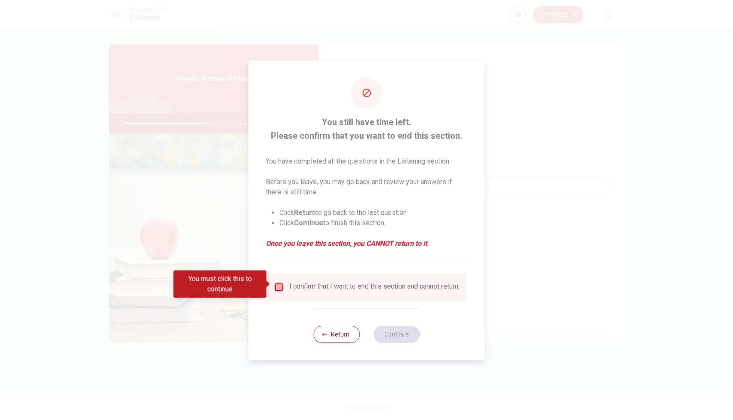
click at [280, 285] on input "You must click this to continue" at bounding box center [279, 287] width 10 height 10
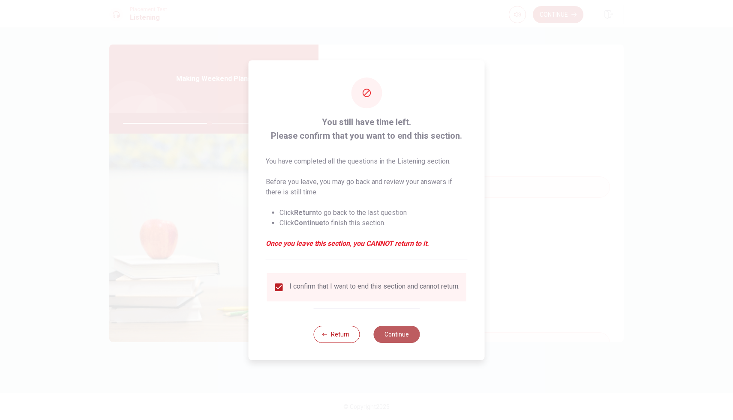
click at [393, 338] on button "Continue" at bounding box center [396, 334] width 46 height 17
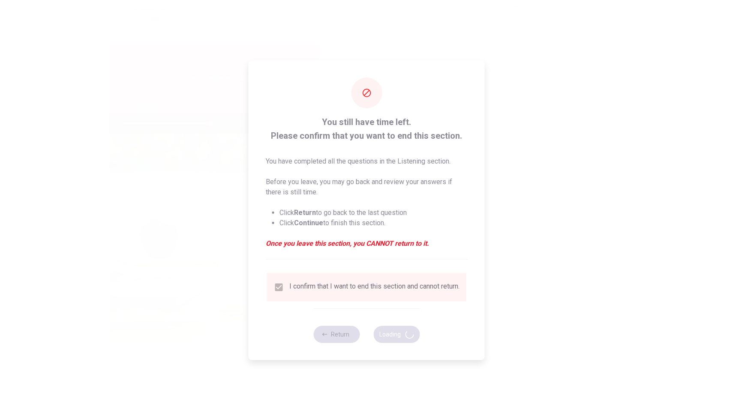
type input "57"
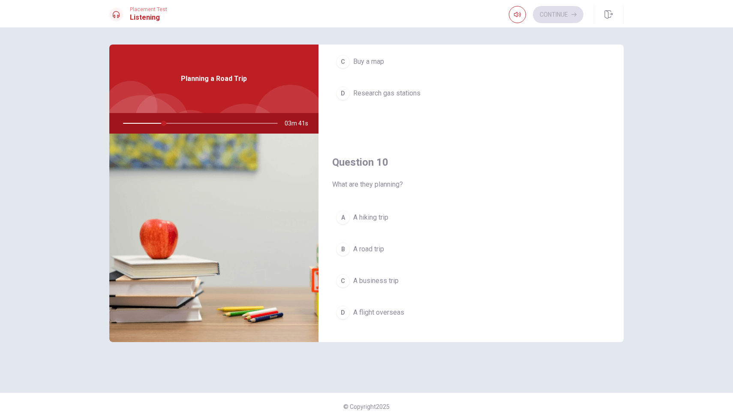
scroll to position [799, 0]
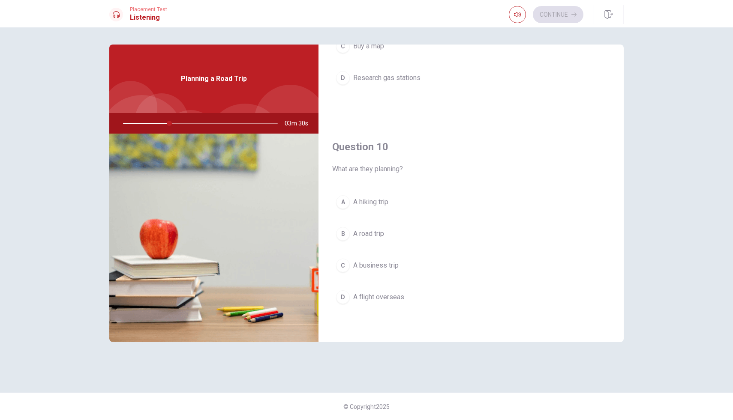
click at [377, 235] on span "A road trip" at bounding box center [368, 234] width 31 height 10
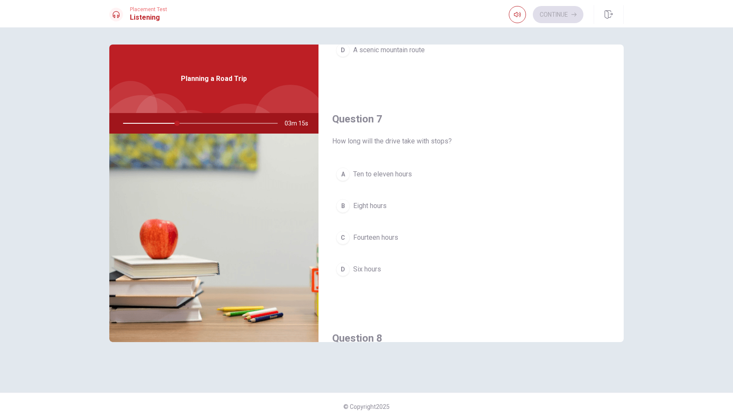
scroll to position [164, 0]
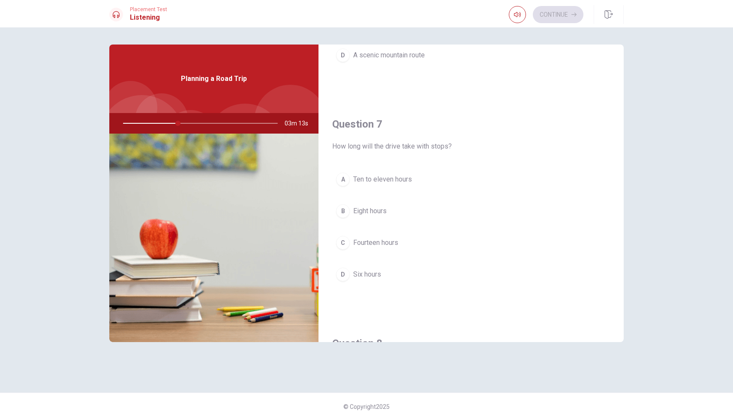
click at [384, 211] on span "Eight hours" at bounding box center [369, 211] width 33 height 10
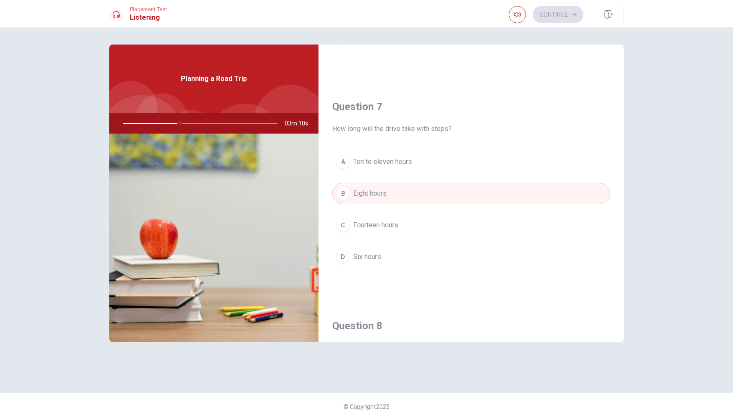
scroll to position [197, 0]
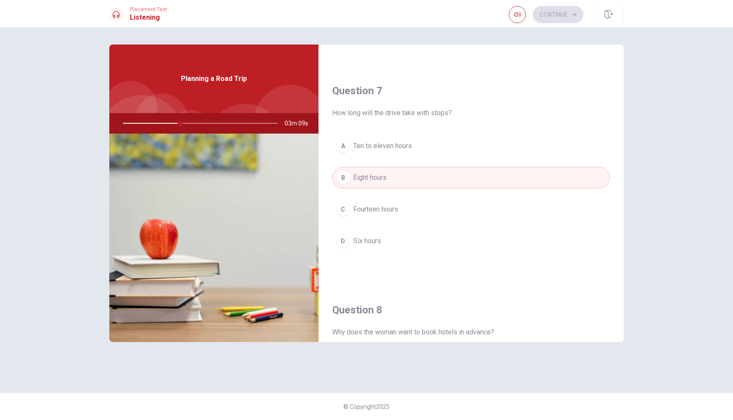
click at [411, 145] on span "Ten to eleven hours" at bounding box center [382, 146] width 59 height 10
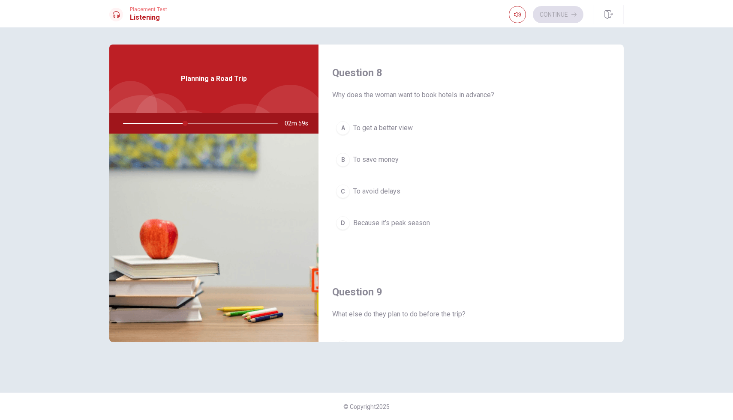
scroll to position [435, 0]
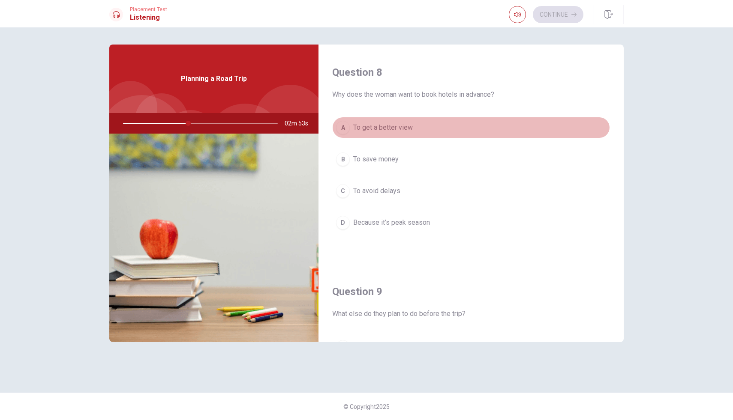
click at [422, 126] on button "A To get a better view" at bounding box center [471, 127] width 278 height 21
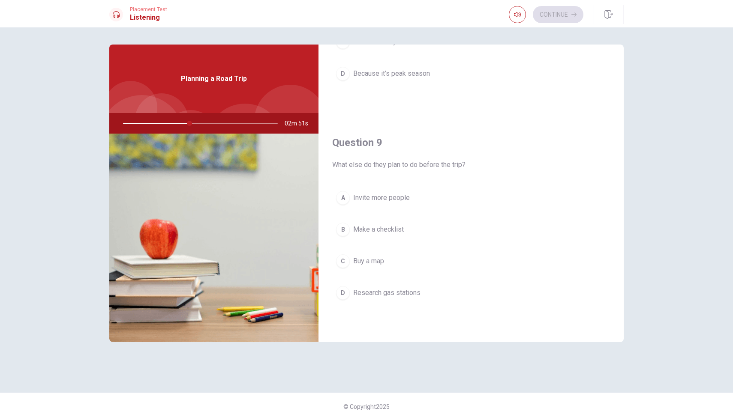
scroll to position [588, 0]
click at [399, 228] on span "Make a checklist" at bounding box center [378, 226] width 51 height 10
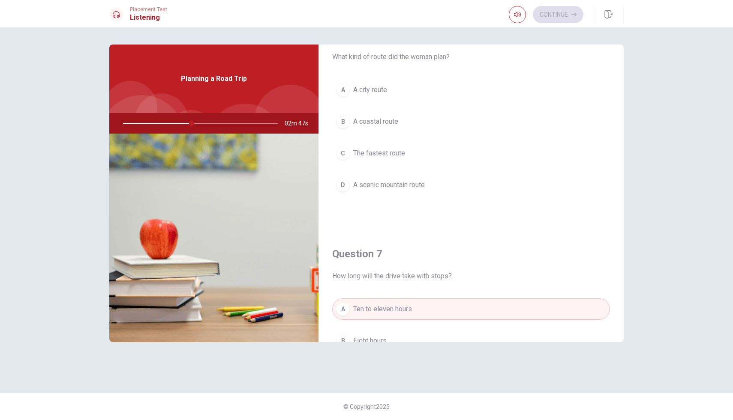
scroll to position [0, 0]
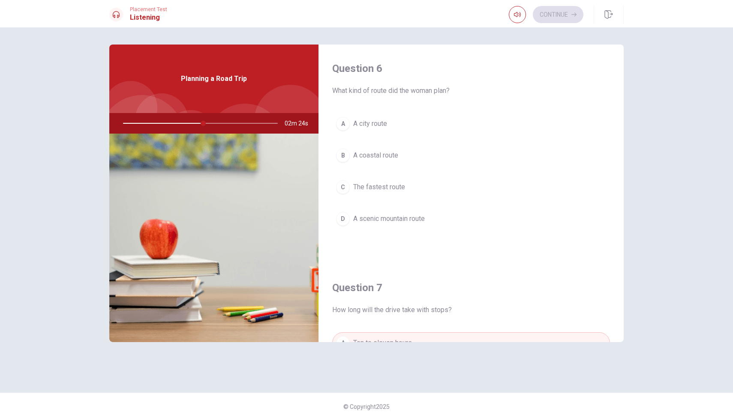
click at [428, 219] on button "D A scenic mountain route" at bounding box center [471, 218] width 278 height 21
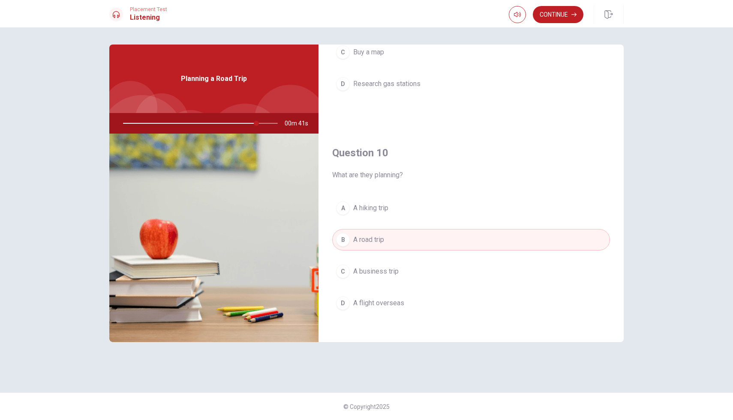
scroll to position [799, 0]
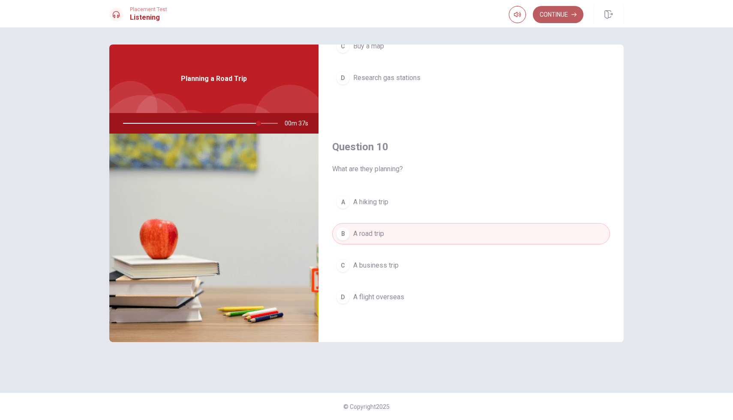
click at [552, 15] on button "Continue" at bounding box center [558, 14] width 51 height 17
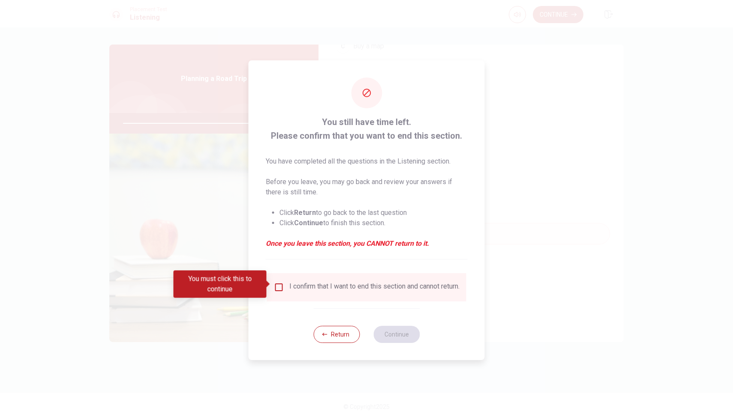
click at [323, 288] on div "I confirm that I want to end this section and cannot return." at bounding box center [374, 287] width 170 height 10
click at [281, 284] on input "You must click this to continue" at bounding box center [279, 287] width 10 height 10
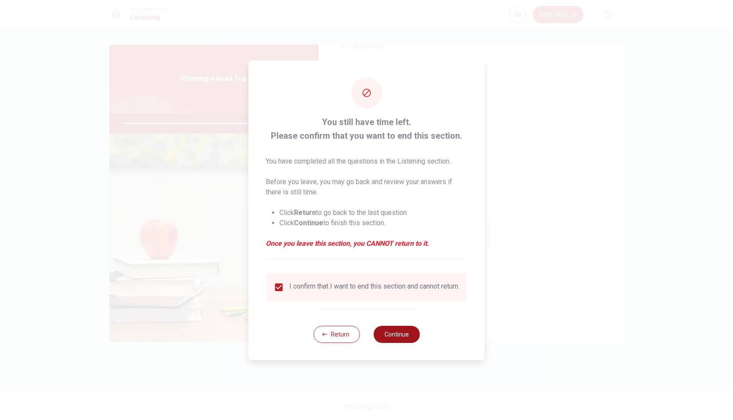
click at [396, 339] on button "Continue" at bounding box center [396, 334] width 46 height 17
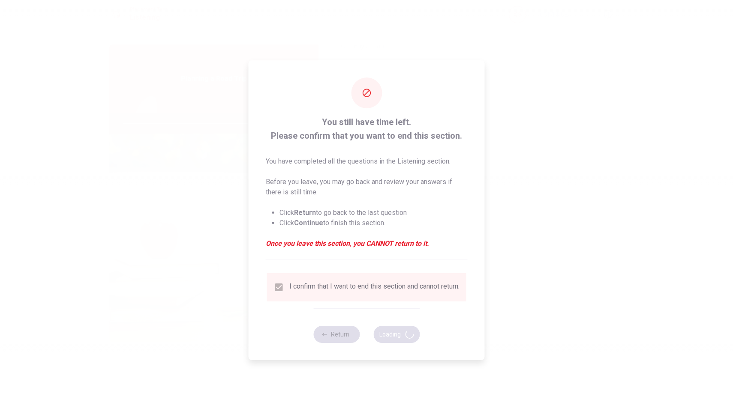
type input "90"
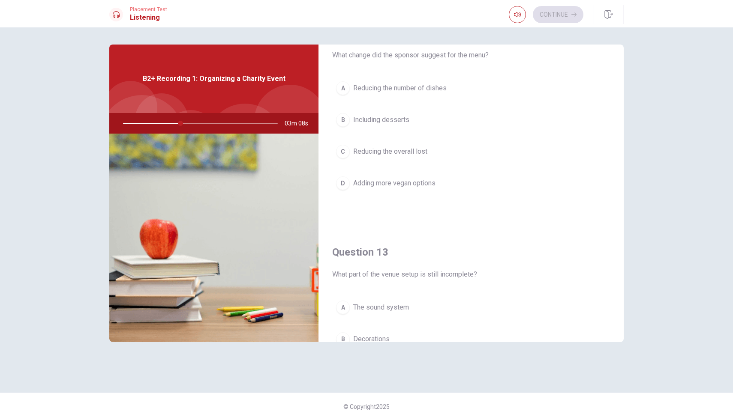
scroll to position [255, 0]
click at [426, 182] on span "Adding more vegan options" at bounding box center [394, 184] width 82 height 10
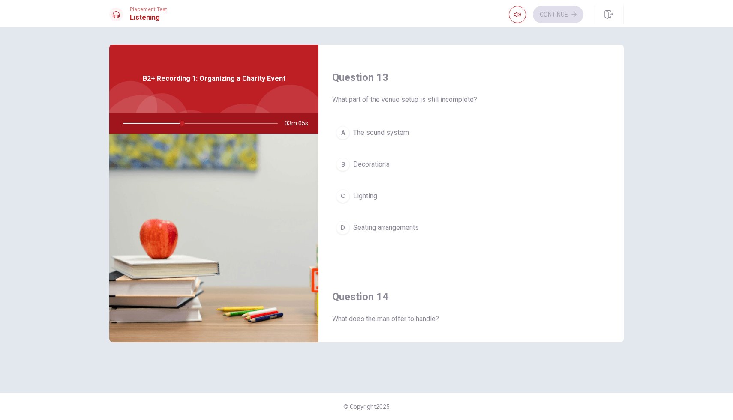
scroll to position [434, 0]
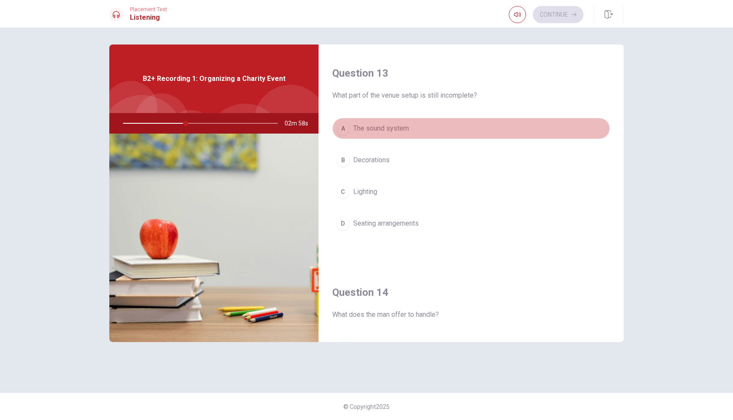
click at [394, 121] on button "A The sound system" at bounding box center [471, 128] width 278 height 21
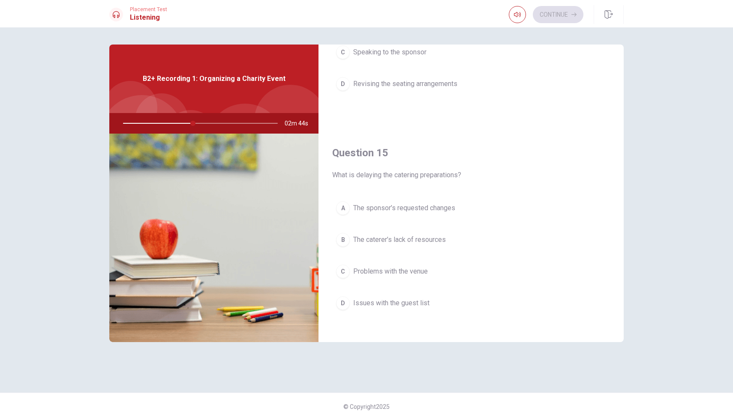
scroll to position [799, 0]
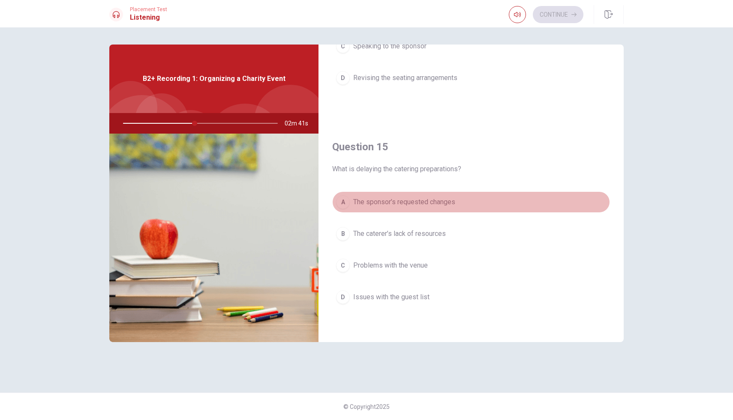
click at [442, 198] on span "The sponsor’s requested changes" at bounding box center [404, 202] width 102 height 10
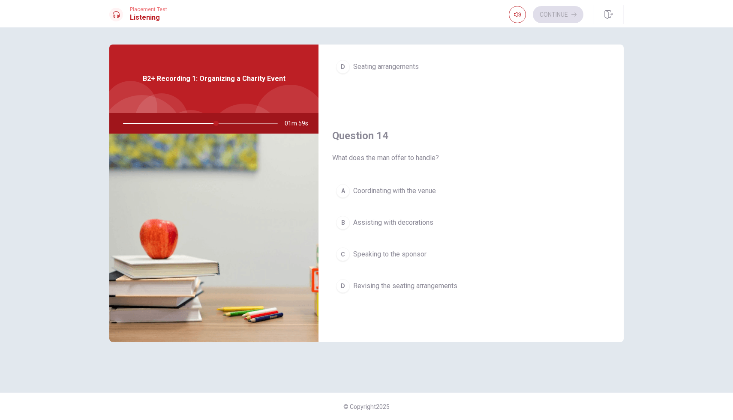
scroll to position [592, 0]
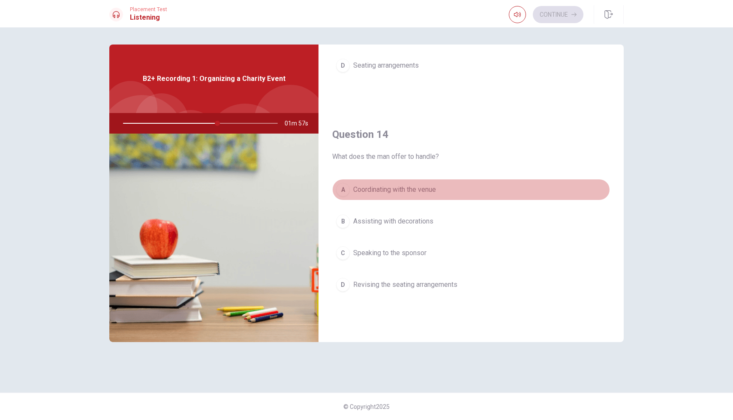
click at [418, 185] on span "Coordinating with the venue" at bounding box center [394, 190] width 83 height 10
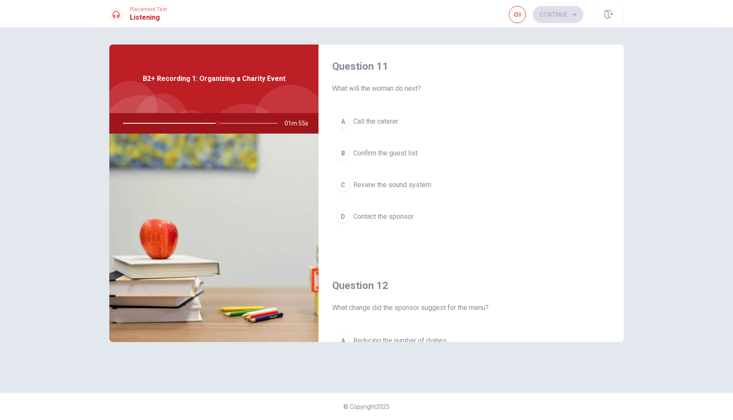
scroll to position [0, 0]
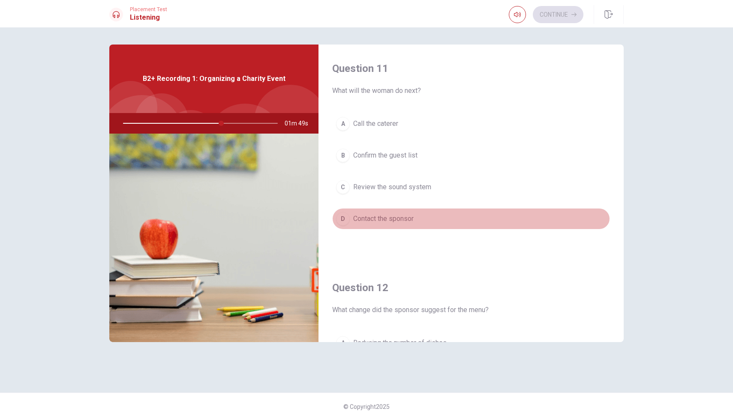
click at [399, 214] on span "Contact the sponsor" at bounding box center [383, 219] width 60 height 10
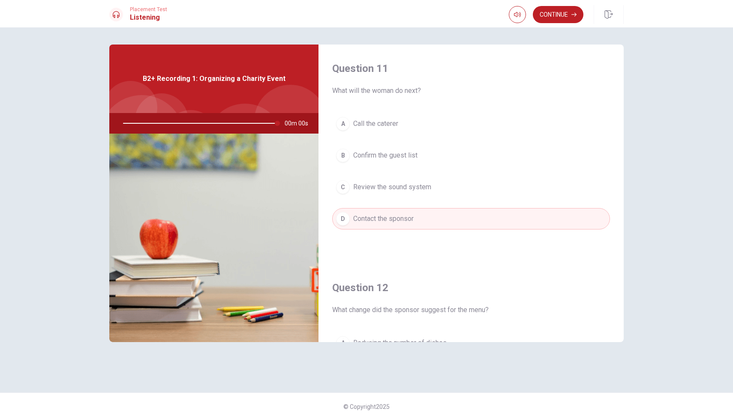
type input "0"
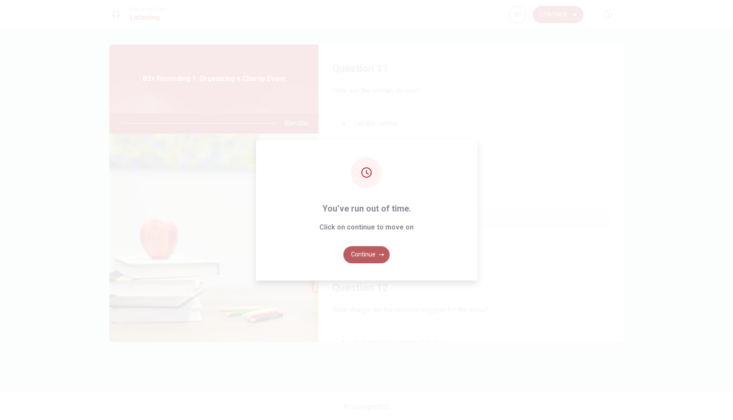
click at [372, 253] on button "Continue" at bounding box center [366, 254] width 46 height 17
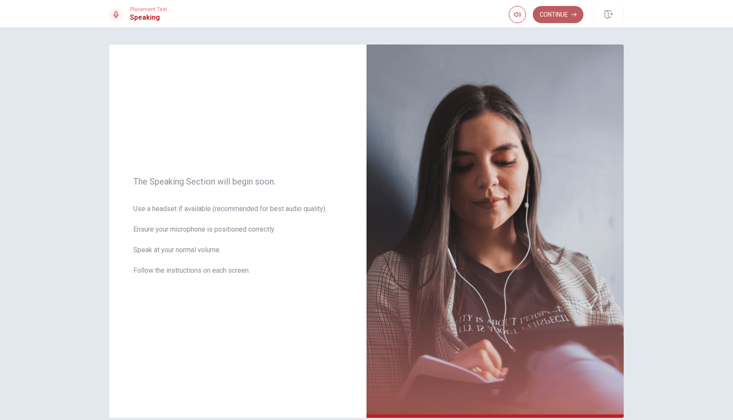
click at [555, 19] on button "Continue" at bounding box center [558, 14] width 51 height 17
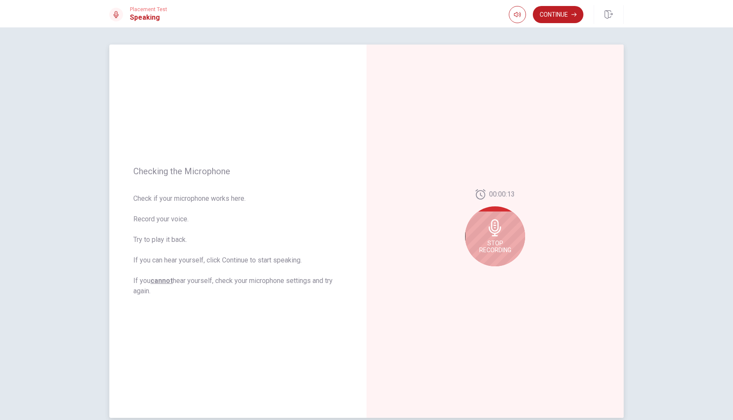
click at [492, 252] on span "Stop Recording" at bounding box center [495, 247] width 32 height 14
click at [496, 237] on icon at bounding box center [496, 230] width 17 height 17
click at [484, 274] on icon "Record Again" at bounding box center [485, 273] width 5 height 5
click at [494, 237] on div "Stop Recording" at bounding box center [495, 237] width 60 height 60
click at [506, 270] on button "Play Audio" at bounding box center [504, 273] width 12 height 12
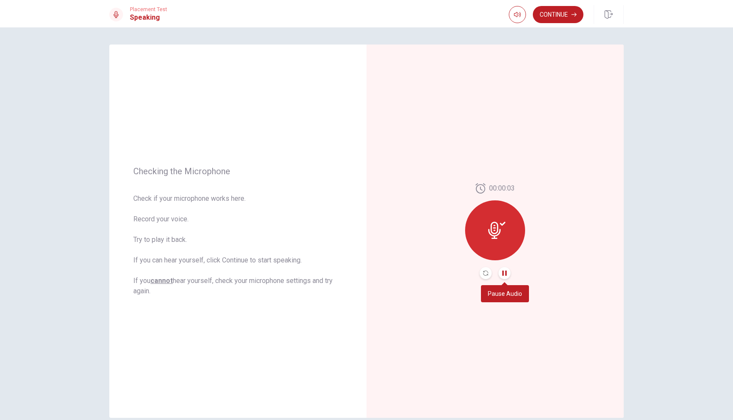
click at [505, 273] on icon "Pause Audio" at bounding box center [504, 273] width 4 height 5
click at [555, 14] on button "Continue" at bounding box center [558, 14] width 51 height 17
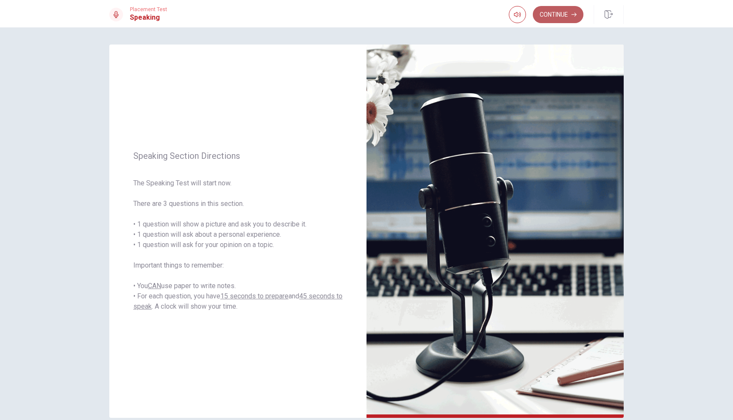
click at [554, 8] on button "Continue" at bounding box center [558, 14] width 51 height 17
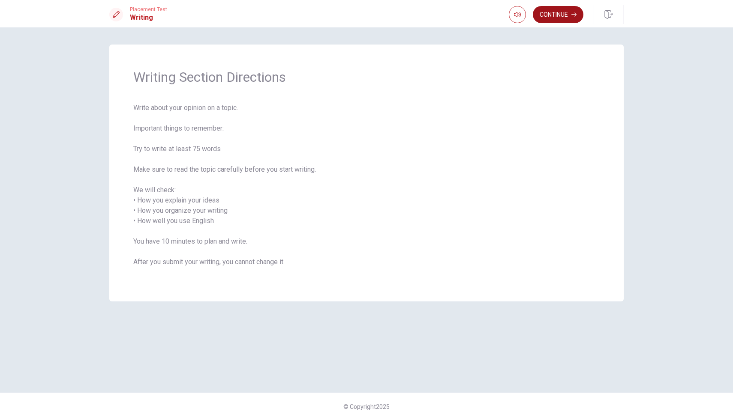
click at [557, 11] on button "Continue" at bounding box center [558, 14] width 51 height 17
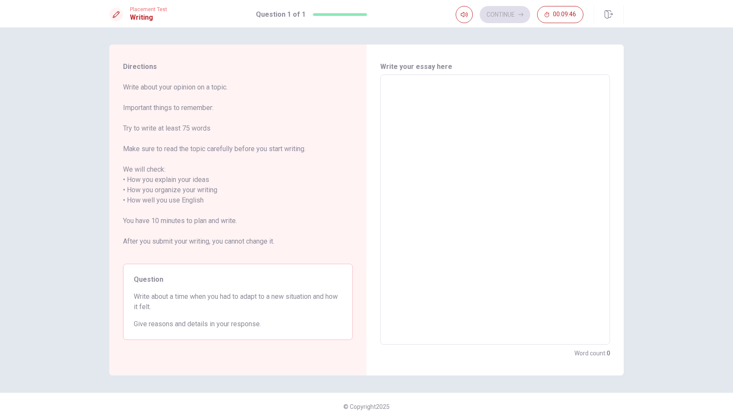
click at [461, 129] on textarea at bounding box center [495, 210] width 218 height 256
type textarea "Ｓ"
type textarea "x"
type textarea "Ｓㄛ"
type textarea "x"
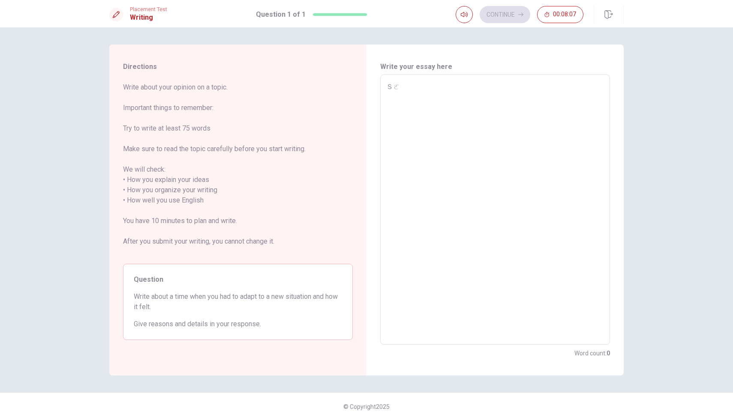
type textarea "Ｓㄙㄛ"
type textarea "x"
type textarea "Ｓㄙ"
type textarea "x"
type textarea "Ｓ"
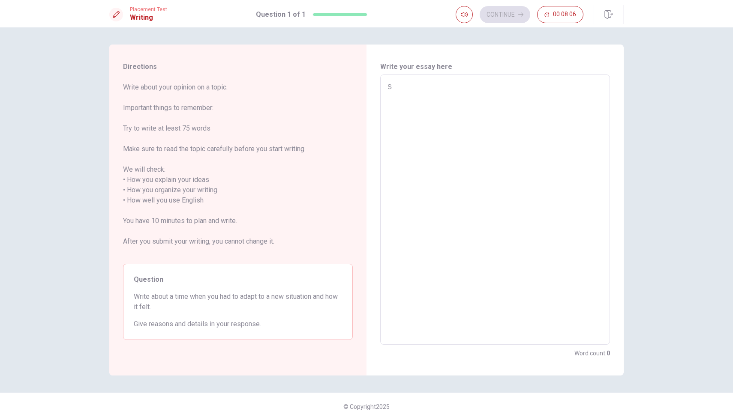
type textarea "x"
type textarea "S"
type textarea "x"
type textarea "Si"
type textarea "x"
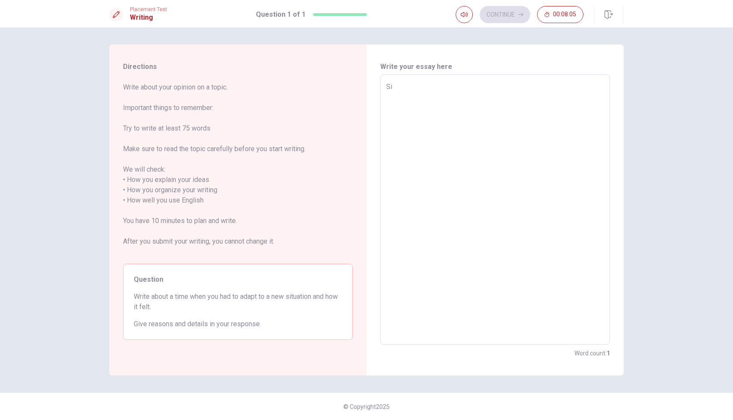
type textarea "Sin"
type textarea "x"
type textarea "Sine"
type textarea "x"
type textarea "Sine"
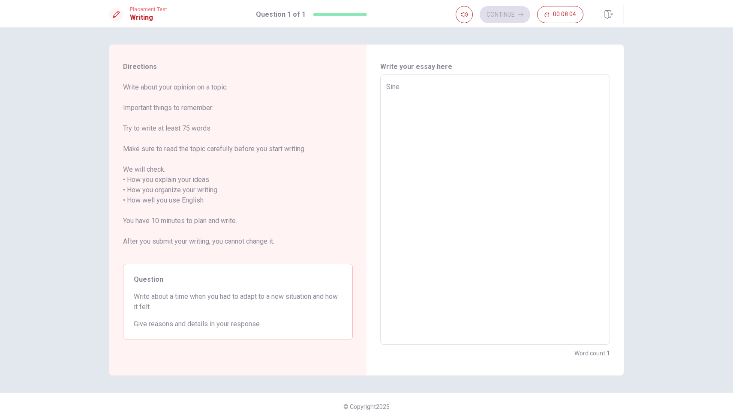
type textarea "x"
type textarea "Sine M"
type textarea "x"
type textarea "Sine My"
type textarea "x"
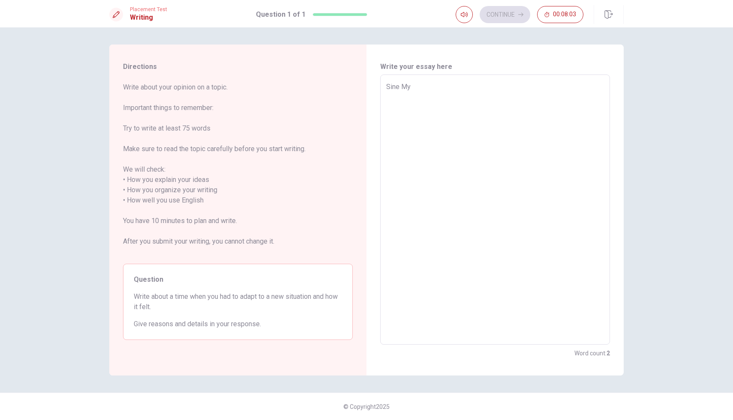
type textarea "Sine My"
type textarea "x"
type textarea "Sine My f"
type textarea "x"
type textarea "Sine My fa"
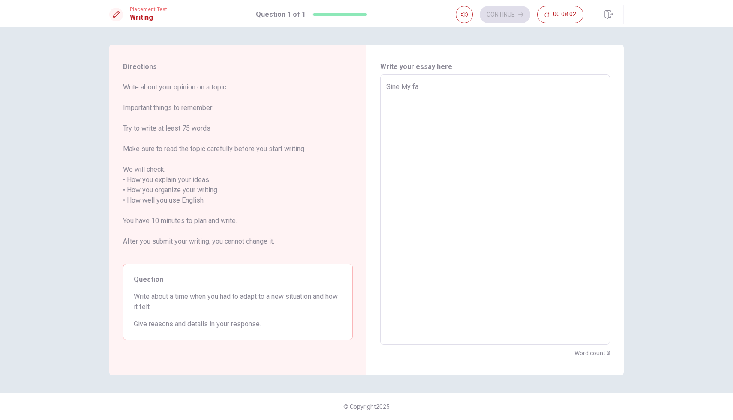
type textarea "x"
type textarea "Sine My f"
type textarea "x"
type textarea "Sine My"
type textarea "x"
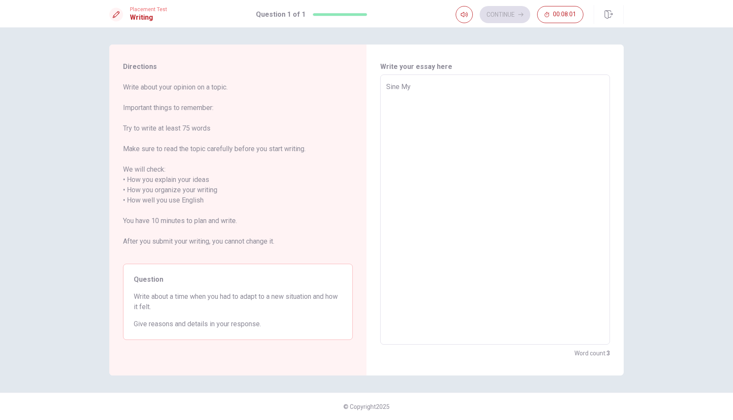
type textarea "Sine My"
type textarea "x"
type textarea "Sine M"
type textarea "x"
type textarea "Sine"
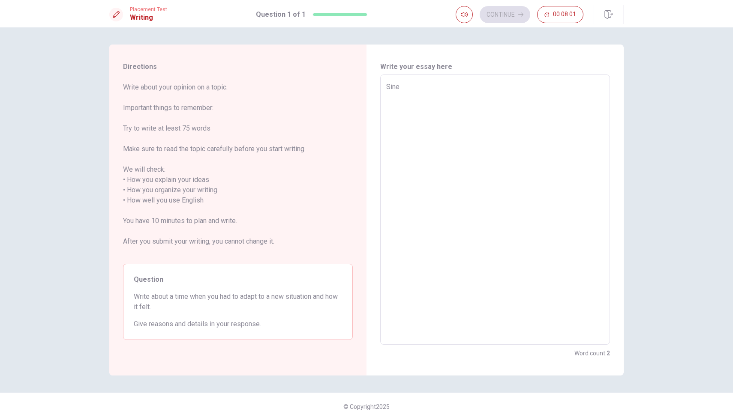
type textarea "x"
type textarea "Sine f"
type textarea "x"
type textarea "Sine fa"
type textarea "x"
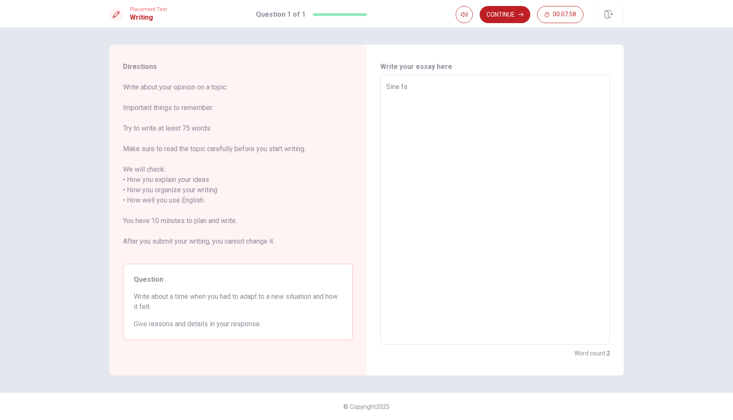
type textarea "Sine fat"
type textarea "x"
type textarea "Sine fath"
type textarea "x"
type textarea "Sine fathe"
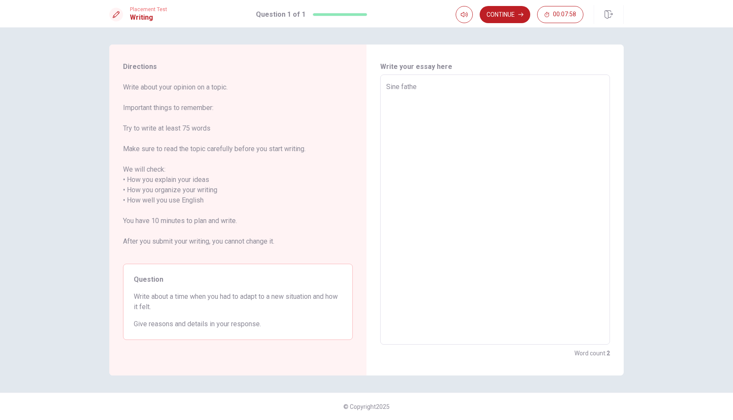
type textarea "x"
type textarea "Sine father"
type textarea "x"
type textarea "Sine father"
type textarea "x"
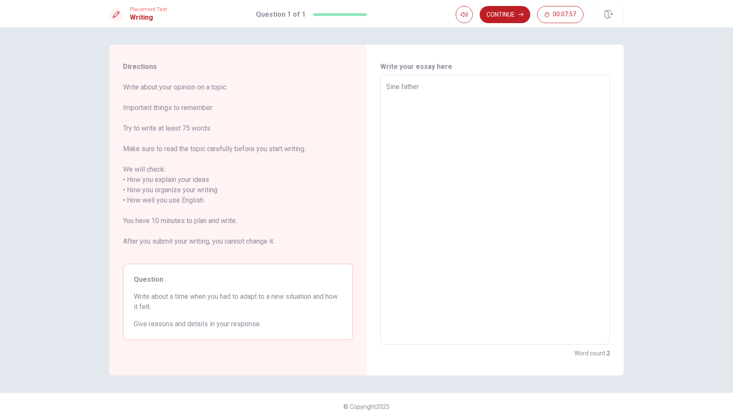
type textarea "Sine father i"
type textarea "x"
type textarea "Sine father is"
type textarea "x"
type textarea "Sine father is"
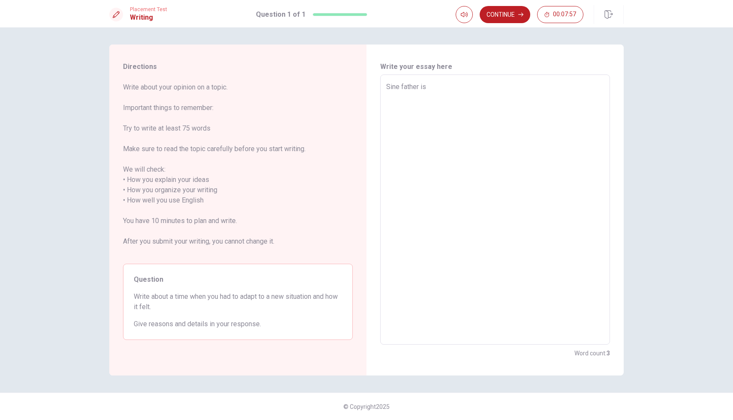
type textarea "x"
type textarea "Sine father is"
type textarea "x"
type textarea "Sine father i"
type textarea "x"
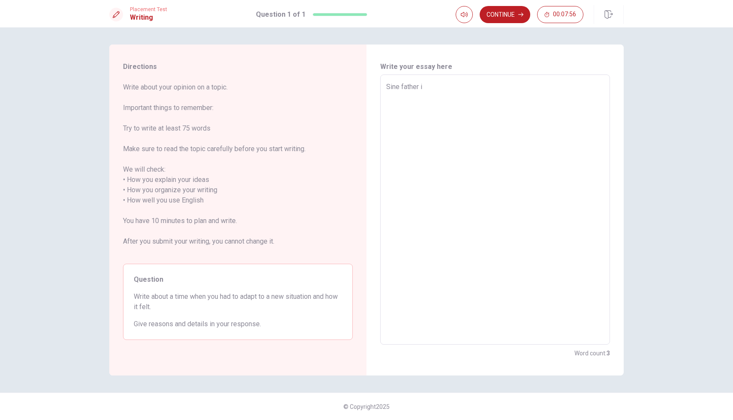
type textarea "Sine father"
type textarea "x"
type textarea "Sine father ["
type textarea "x"
type textarea "Sine father"
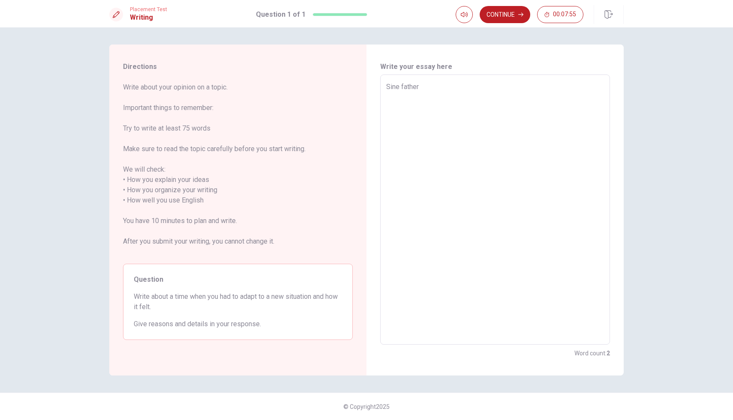
type textarea "x"
type textarea "Sine father p"
type textarea "x"
type textarea "Sine father pa"
type textarea "x"
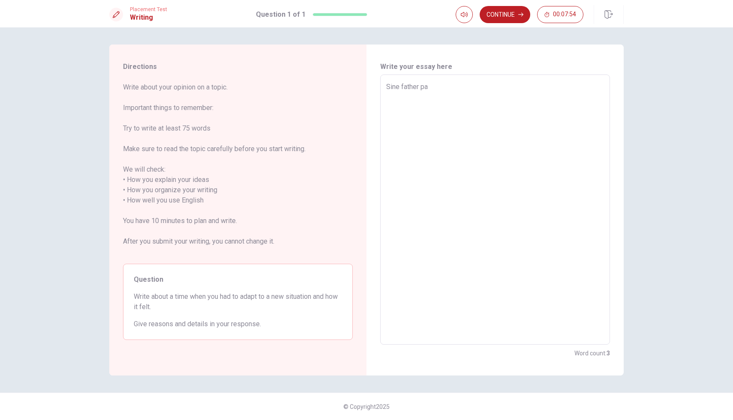
type textarea "Sine father pas"
type textarea "x"
type textarea "Sine father pass"
type textarea "x"
type textarea "Sine father passe"
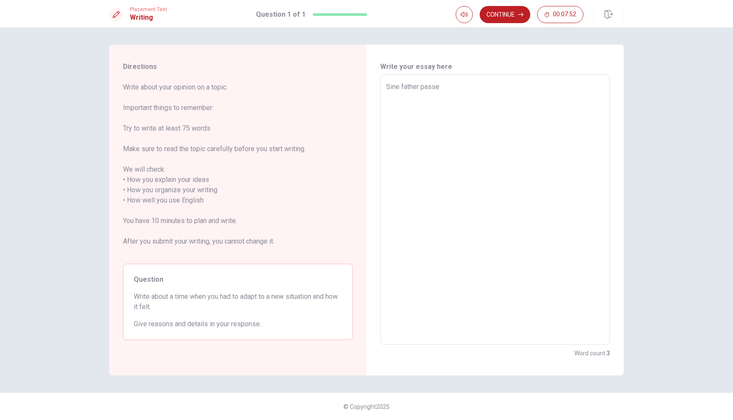
type textarea "x"
type textarea "Sine father passed"
type textarea "x"
type textarea "Sine father passed"
type textarea "x"
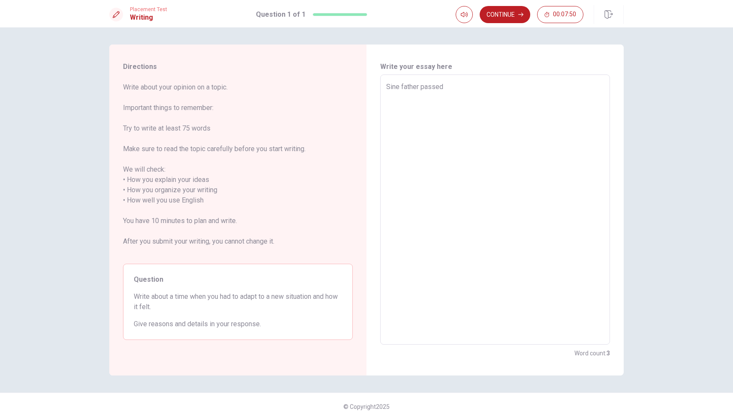
type textarea "Sine father passed"
type textarea "x"
type textarea "Sine father passed"
type textarea "x"
type textarea "Sine father passed w"
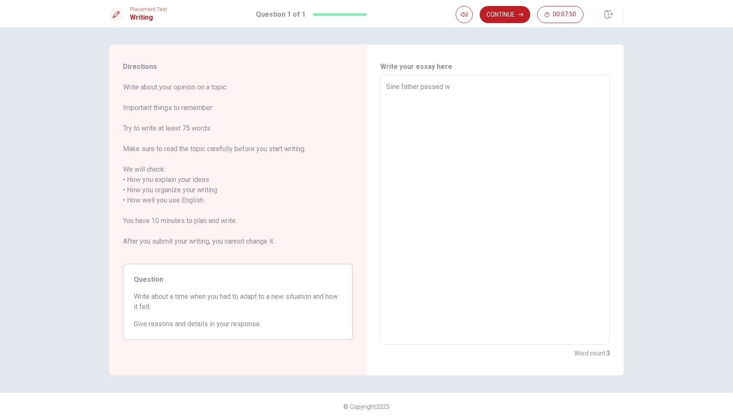
type textarea "x"
type textarea "Sine father passed"
type textarea "x"
type textarea "Sine father passed a"
type textarea "x"
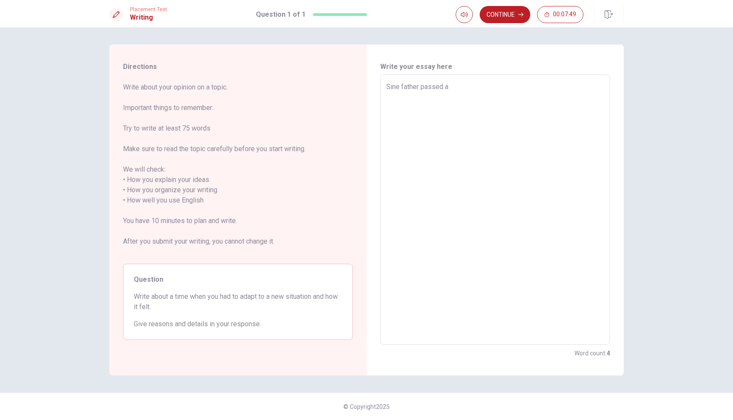
type textarea "Sine father passed aw"
type textarea "x"
type textarea "Sine father passed awa"
type textarea "x"
type textarea "Sine father passed away"
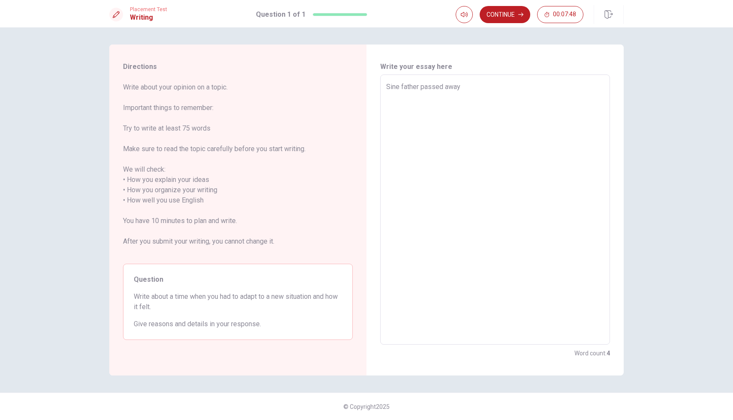
type textarea "x"
type textarea "Sine father passed away"
type textarea "x"
type textarea "Sine father passed away f"
type textarea "x"
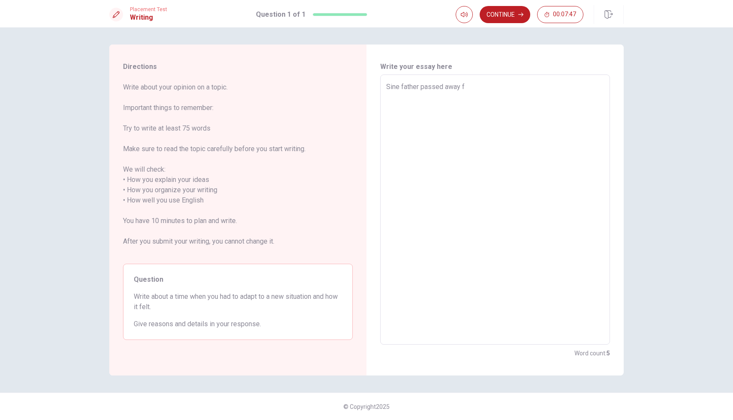
type textarea "Sine father passed away fo"
type textarea "x"
type textarea "Sine father passed away f"
type textarea "x"
type textarea "Sine father passed away"
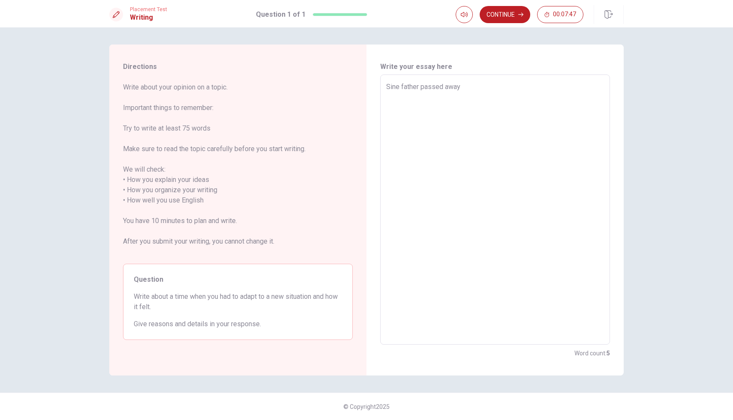
type textarea "x"
type textarea "Sine father passed away f"
type textarea "x"
type textarea "Sine father passed away fo"
type textarea "x"
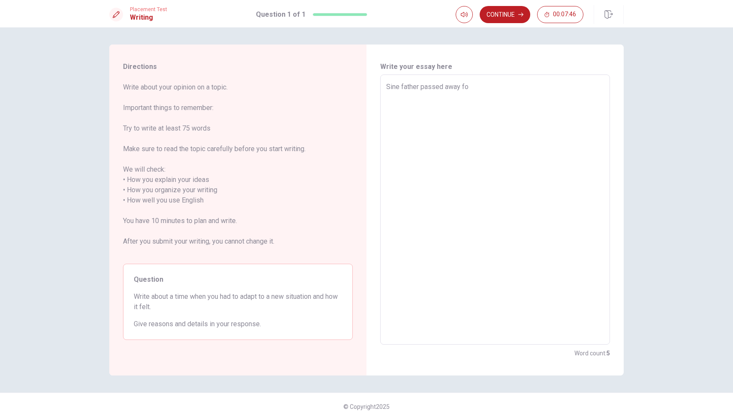
type textarea "Sine father passed away for"
type textarea "x"
type textarea "Sine father passed away form"
type textarea "x"
type textarea "Sine father passed away form"
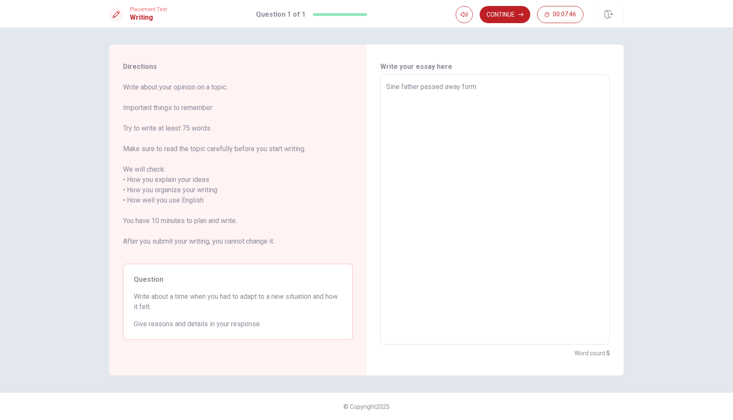
type textarea "x"
type textarea "Sine father passed away form"
type textarea "x"
type textarea "Sine father passed away for"
type textarea "x"
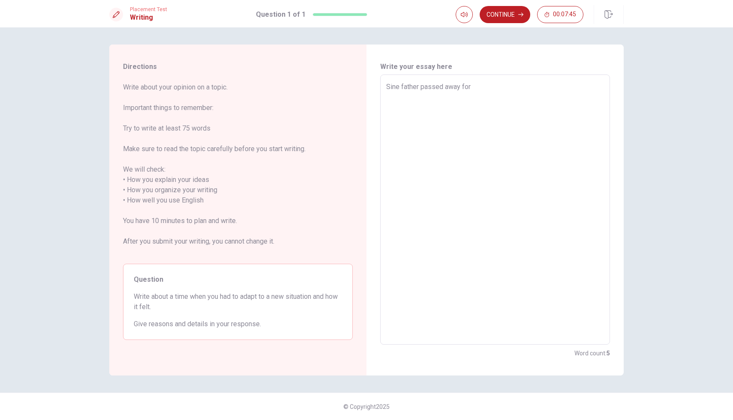
type textarea "Sine father passed away fo"
type textarea "x"
type textarea "Sine father passed away f"
type textarea "x"
type textarea "Sine father passed away"
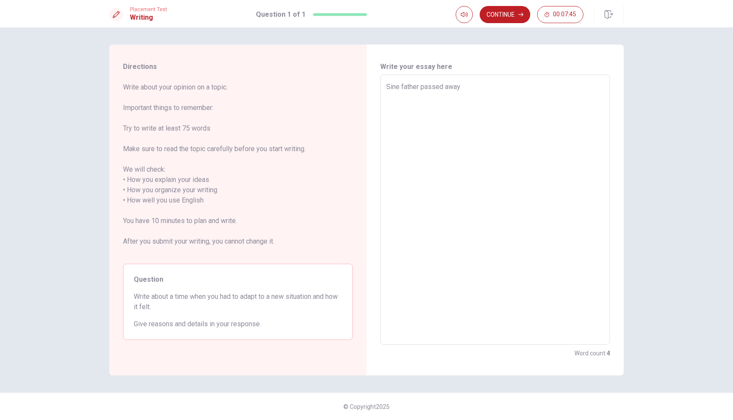
type textarea "x"
type textarea "Sine father passed away s"
type textarea "x"
type textarea "Sine father passed away so"
type textarea "x"
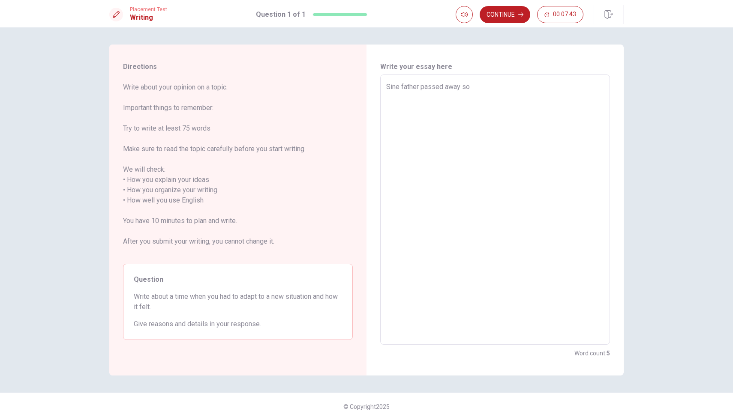
type textarea "Sine father passed away s"
type textarea "x"
type textarea "Sine father passed away"
type textarea "x"
type textarea "Sine father passed away a"
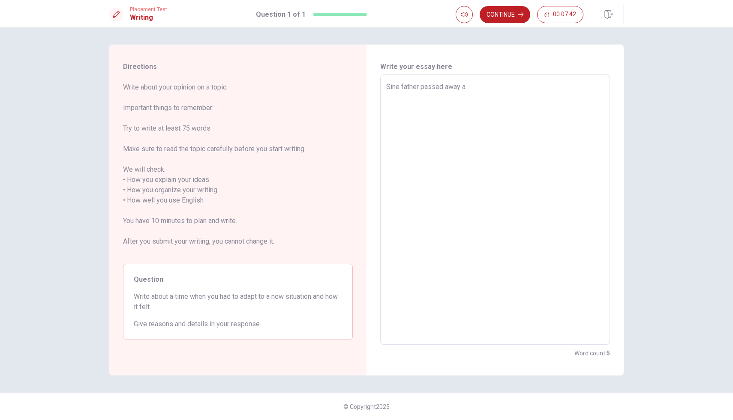
type textarea "x"
type textarea "Sine father passed away at"
type textarea "x"
type textarea "Sine father passed away at"
type textarea "x"
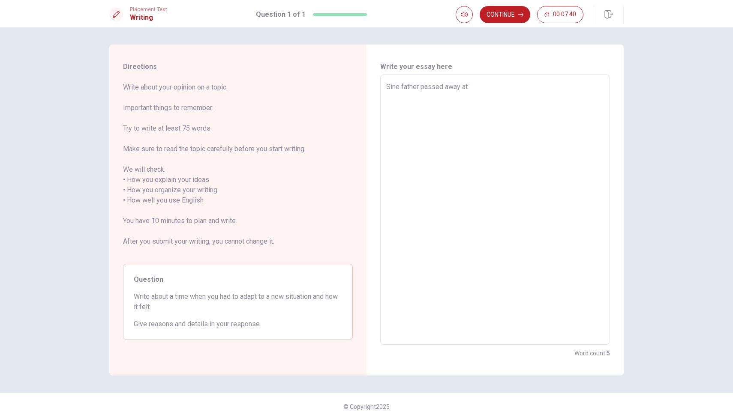
type textarea "Sine father passed away at f"
type textarea "x"
type textarea "Sine father passed away at fo"
type textarea "x"
type textarea "Sine father passed away at fou"
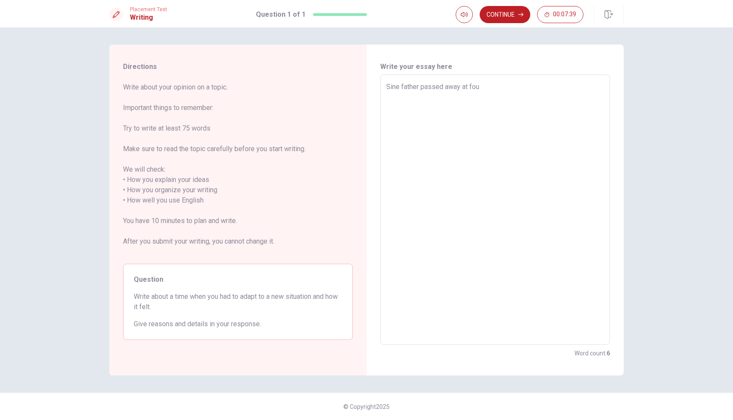
type textarea "x"
type textarea "Sine father passed away at four"
type textarea "x"
type textarea "Sine father passed away at fours"
type textarea "x"
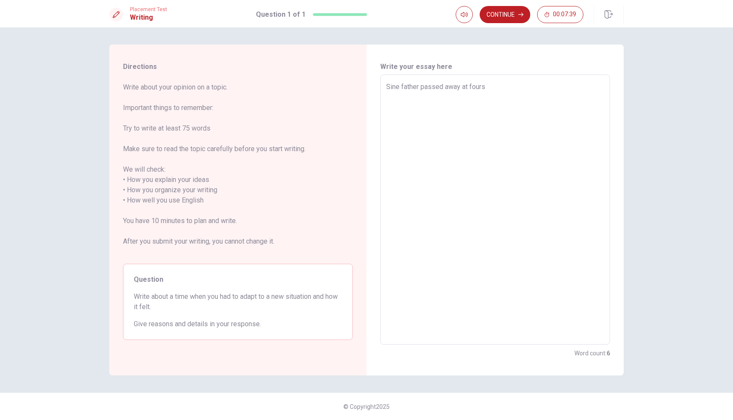
type textarea "Sine father passed away at fours"
type textarea "x"
type textarea "Sine father passed away at fours"
type textarea "x"
type textarea "Sine father passed away at four"
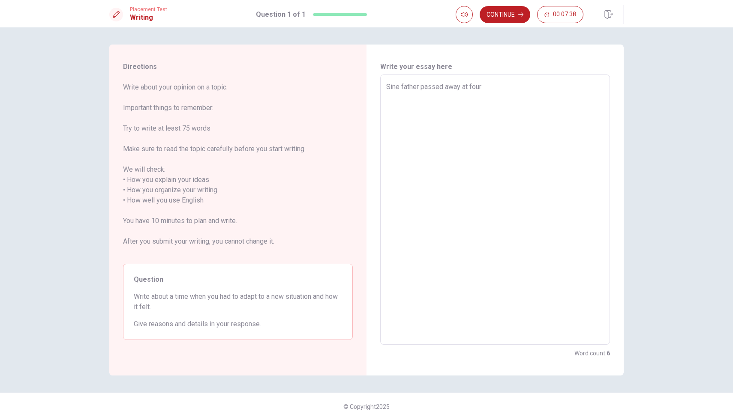
type textarea "x"
type textarea "Sine father passed away at four"
type textarea "x"
type textarea "Sine father passed away at four y"
type textarea "x"
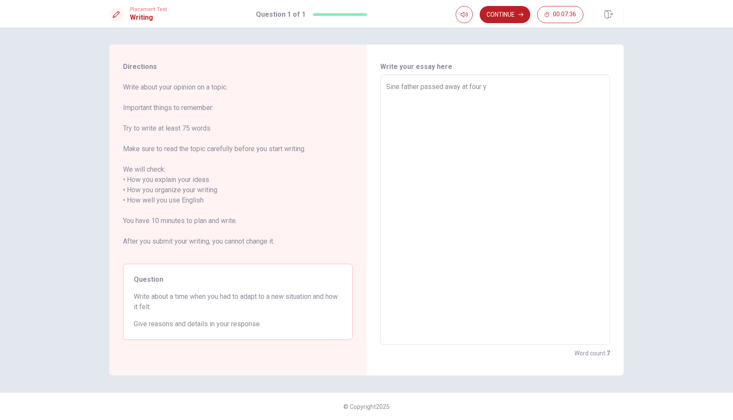
type textarea "Sine father passed away at four ye"
type textarea "x"
type textarea "Sine father passed away at four yea"
type textarea "x"
type textarea "Sine father passed away at four year"
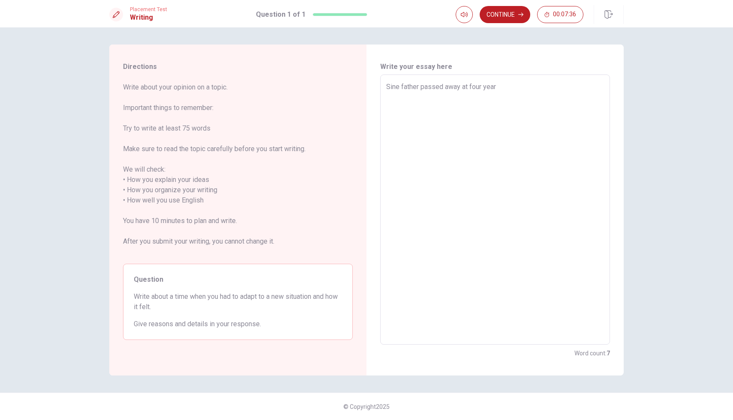
type textarea "x"
type textarea "Sine father passed away at four years"
type textarea "x"
type textarea "Sine father passed away at four years"
type textarea "x"
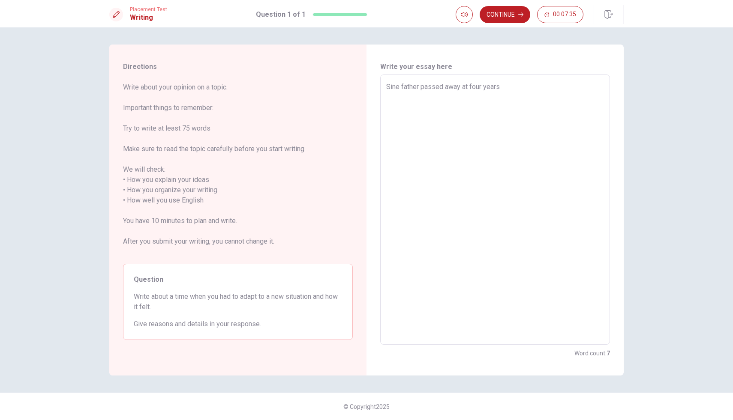
type textarea "Sine father passed away at four years a"
type textarea "x"
type textarea "Sine father passed away at four years ag"
type textarea "x"
type textarea "Sine father passed away at four years age"
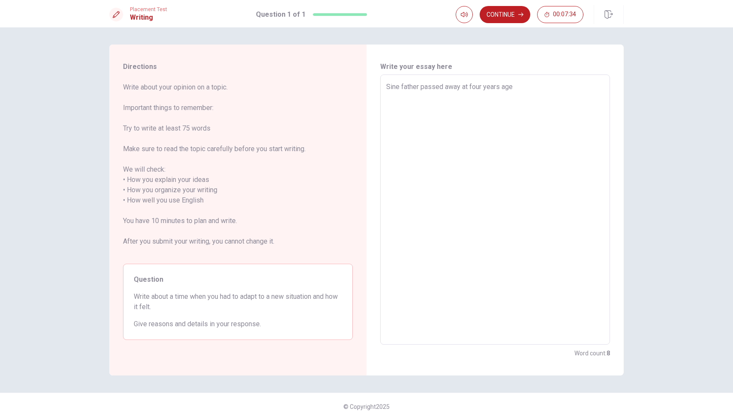
type textarea "x"
type textarea "Sine father passed away at four years age."
click at [462, 84] on textarea "Sine father passed away at four years age." at bounding box center [495, 210] width 218 height 256
type textarea "x"
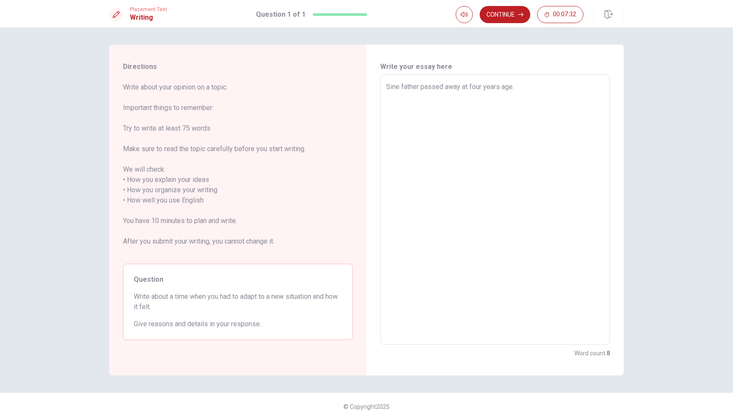
type textarea "Sine father passed away four years age."
type textarea "x"
type textarea "Sine father passed away four years age."
type textarea "x"
type textarea "Sine father passed away f four years age."
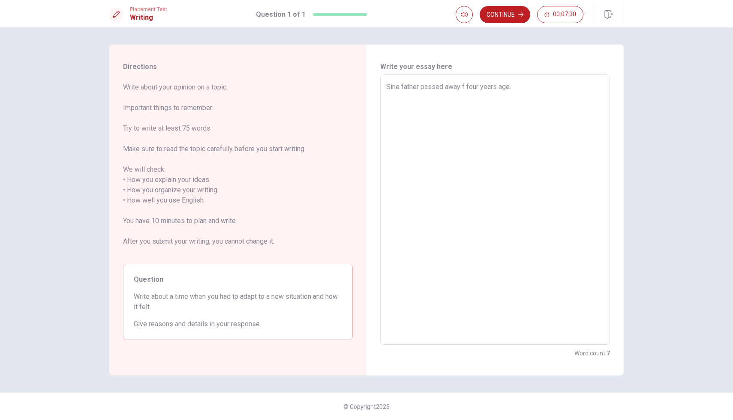
type textarea "x"
type textarea "Sine father passed away fo four years age."
type textarea "x"
type textarea "Sine father passed away for four years age."
type textarea "x"
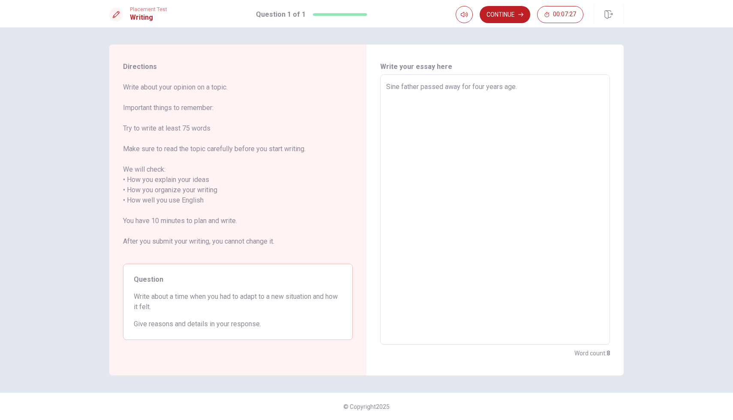
click at [536, 85] on textarea "Sine father passed away for four years age." at bounding box center [495, 210] width 218 height 256
type textarea "Sine father passed away for four years age."
type textarea "x"
type textarea "Sine father passed away for four years age. I"
type textarea "x"
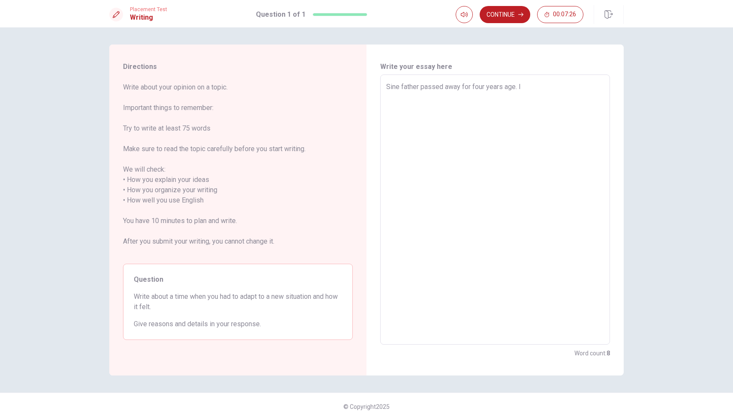
type textarea "Sine father passed away for four years age. I"
click at [452, 97] on textarea "Sine my father passed away for four years age. I need to adapt the new family s…" at bounding box center [495, 210] width 218 height 256
click at [430, 107] on textarea "Sine my father passed away for four years age. I need to adapt the new family s…" at bounding box center [495, 210] width 218 height 256
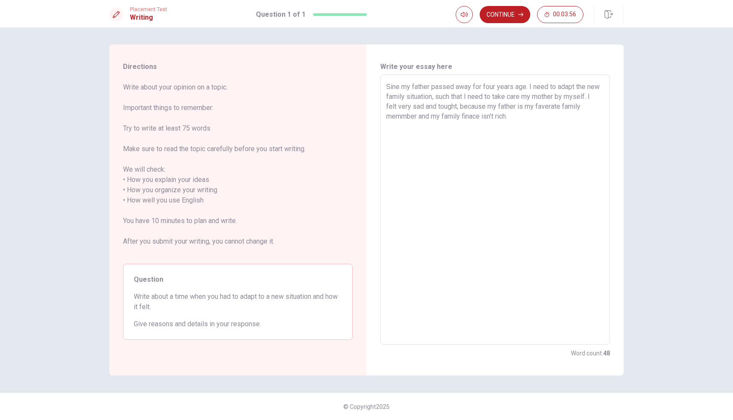
click at [522, 115] on textarea "Sine my father passed away for four years age. I need to adapt the new family s…" at bounding box center [495, 210] width 218 height 256
click at [525, 90] on textarea "Sine my father passed away for four years age. I need to adapt the new family s…" at bounding box center [495, 210] width 218 height 256
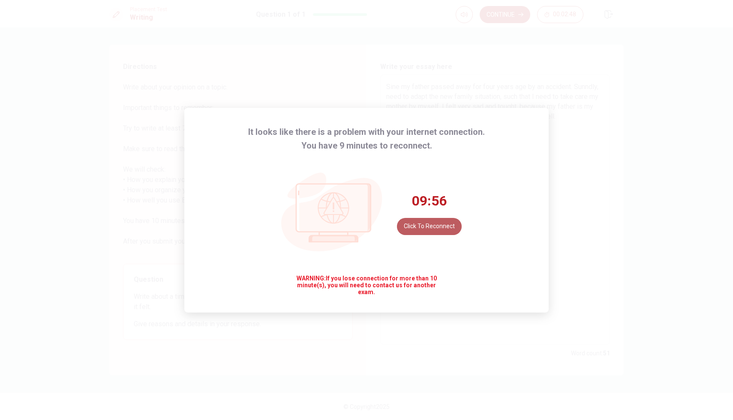
click at [443, 226] on button "Click to reconnect" at bounding box center [429, 226] width 65 height 17
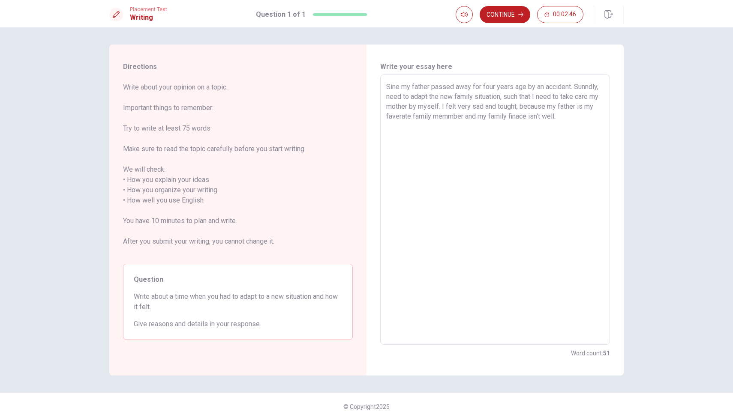
click at [400, 96] on textarea "Sine my father passed away for four years age by an accident. Sunndly, need to …" at bounding box center [495, 210] width 218 height 256
click at [453, 105] on textarea "Sine my father passed away for four years age by an accident. Suddenly,I need t…" at bounding box center [495, 210] width 218 height 256
click at [489, 106] on textarea "Sine my father passed away for four years age by an accident. Suddenly,I need t…" at bounding box center [495, 210] width 218 height 256
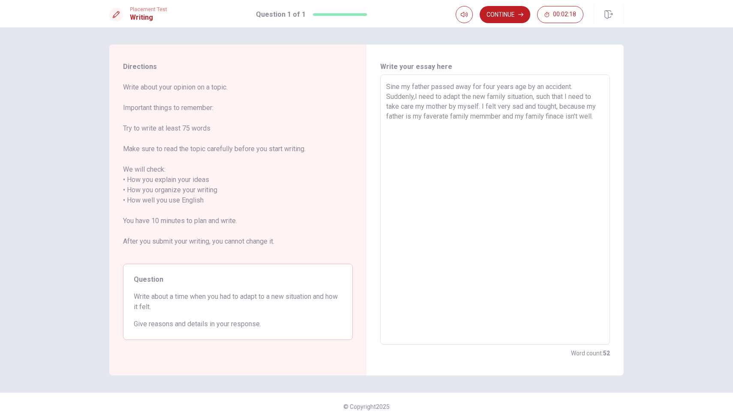
click at [489, 106] on textarea "Sine my father passed away for four years age by an accident. Suddenly,I need t…" at bounding box center [495, 210] width 218 height 256
click at [547, 102] on textarea "Sine my father passed away for four years age by an accident. Suddenly,I need t…" at bounding box center [495, 210] width 218 height 256
click at [549, 112] on textarea "Sine my father passed away for four years age by an accident. Suddenly,I need t…" at bounding box center [495, 210] width 218 height 256
click at [547, 108] on textarea "Sine my father passed away for four years age by an accident. Suddenly,I need t…" at bounding box center [495, 210] width 218 height 256
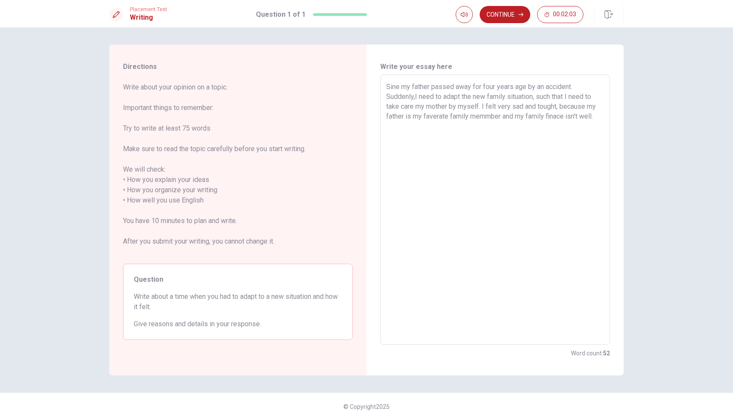
click at [547, 108] on textarea "Sine my father passed away for four years age by an accident. Suddenly,I need t…" at bounding box center [495, 210] width 218 height 256
click at [490, 107] on textarea "Sine my father passed away for four years age by an accident. Suddenly,I need t…" at bounding box center [495, 210] width 218 height 256
click at [488, 119] on textarea "Sine my father passed away for four years age by an accident. Suddenly,I need t…" at bounding box center [495, 210] width 218 height 256
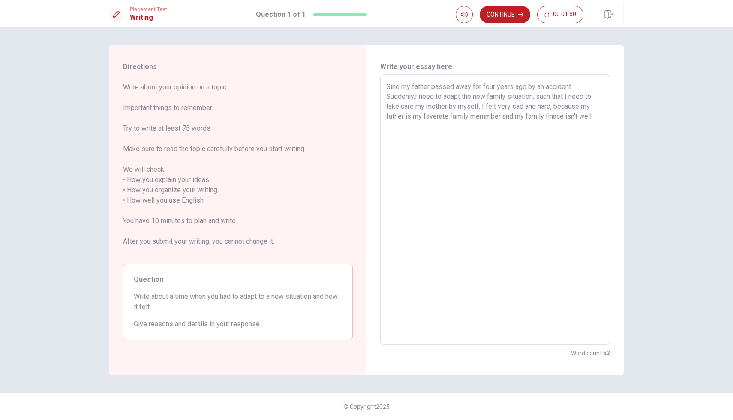
click at [516, 119] on textarea "Sine my father passed away for four years age by an accident. Suddenly,I need t…" at bounding box center [495, 210] width 218 height 256
click at [488, 117] on textarea "Sine my father passed away for four years age by an accident. Suddenly,I need t…" at bounding box center [495, 210] width 218 height 256
click at [549, 120] on textarea "Sine my father passed away for four years age by an accident. Suddenly,I need t…" at bounding box center [495, 210] width 218 height 256
click at [552, 120] on textarea "Sine my father passed away for four years age by an accident. Suddenly,I need t…" at bounding box center [495, 210] width 218 height 256
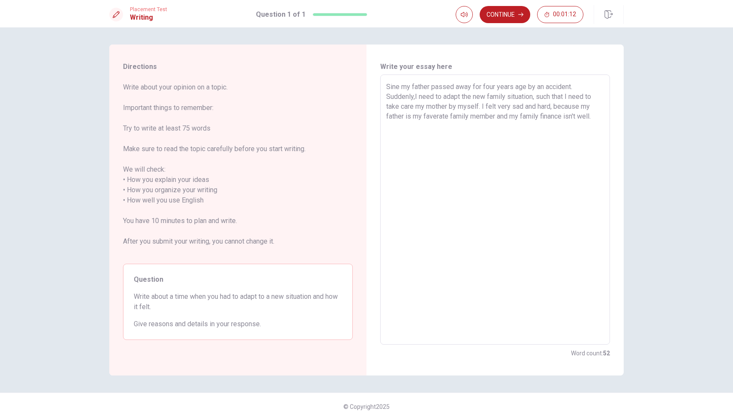
click at [599, 121] on textarea "Sine my father passed away for four years age by an accident. Suddenly,I need t…" at bounding box center [495, 210] width 218 height 256
click at [400, 78] on div "Sine my father passed away for four years age by an accident. Suddenly,I need t…" at bounding box center [495, 210] width 230 height 270
click at [391, 89] on textarea "Sine my father passed away for four years age by an accident. Suddenly,I need t…" at bounding box center [495, 210] width 218 height 256
click at [386, 87] on div "Sine my father passed away for four years age by an accident. Suddenly,I need t…" at bounding box center [495, 210] width 230 height 270
click at [438, 117] on textarea "Sine my father passed away for four years age by an accident. Suddenly,I need t…" at bounding box center [495, 210] width 218 height 256
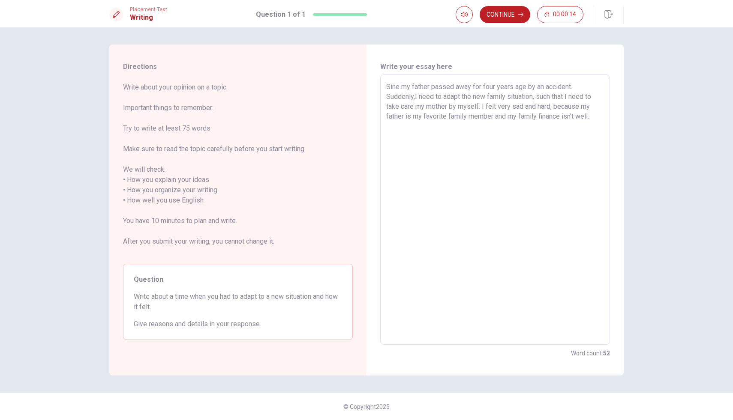
click at [459, 117] on textarea "Sine my father passed away for four years age by an accident. Suddenly,I need t…" at bounding box center [495, 210] width 218 height 256
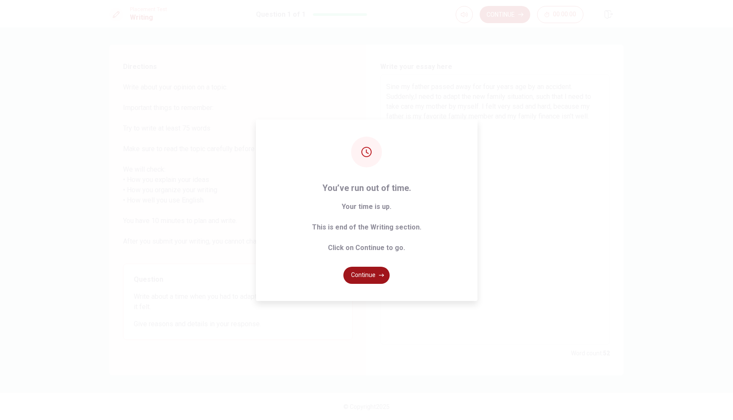
click at [374, 277] on button "Continue" at bounding box center [366, 275] width 46 height 17
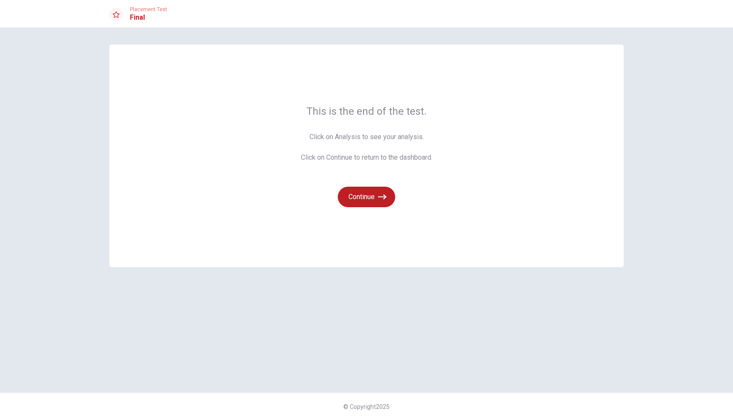
click at [343, 135] on span "Click on Analysis to see your analysis. Click on Continue to return to the dash…" at bounding box center [367, 147] width 132 height 31
click at [362, 140] on span "Click on Analysis to see your analysis. Click on Continue to return to the dash…" at bounding box center [367, 147] width 132 height 31
click at [374, 210] on div "This is the end of the test. Click on Analysis to see your analysis. Click on C…" at bounding box center [366, 156] width 514 height 223
click at [375, 187] on button "Continue" at bounding box center [366, 197] width 57 height 21
